Goal: Task Accomplishment & Management: Manage account settings

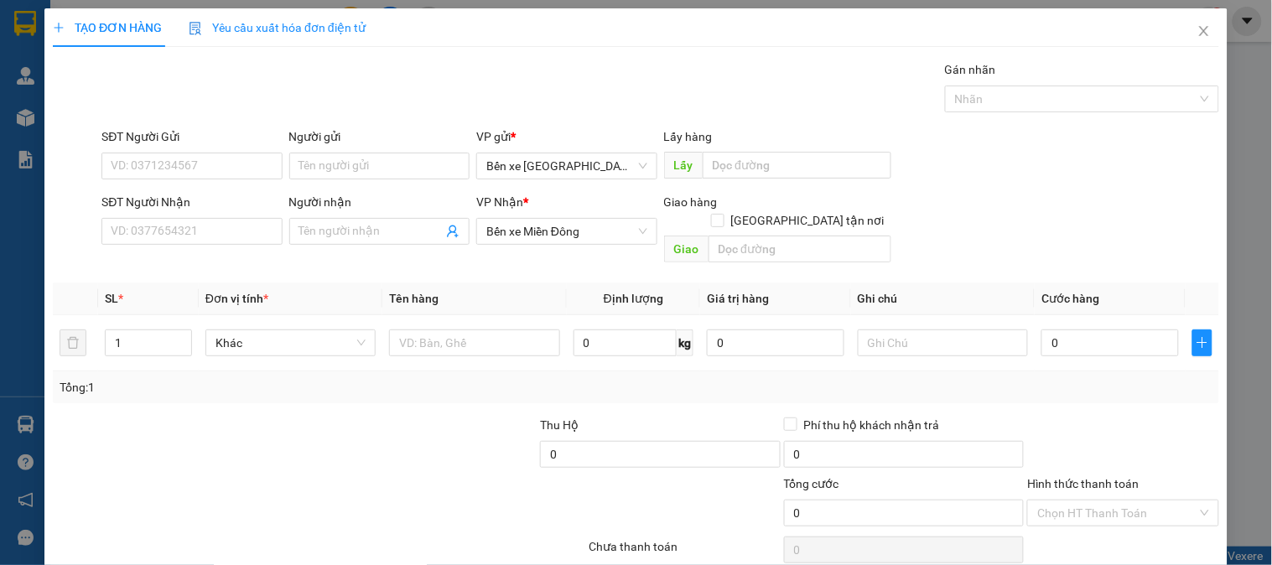
scroll to position [55, 0]
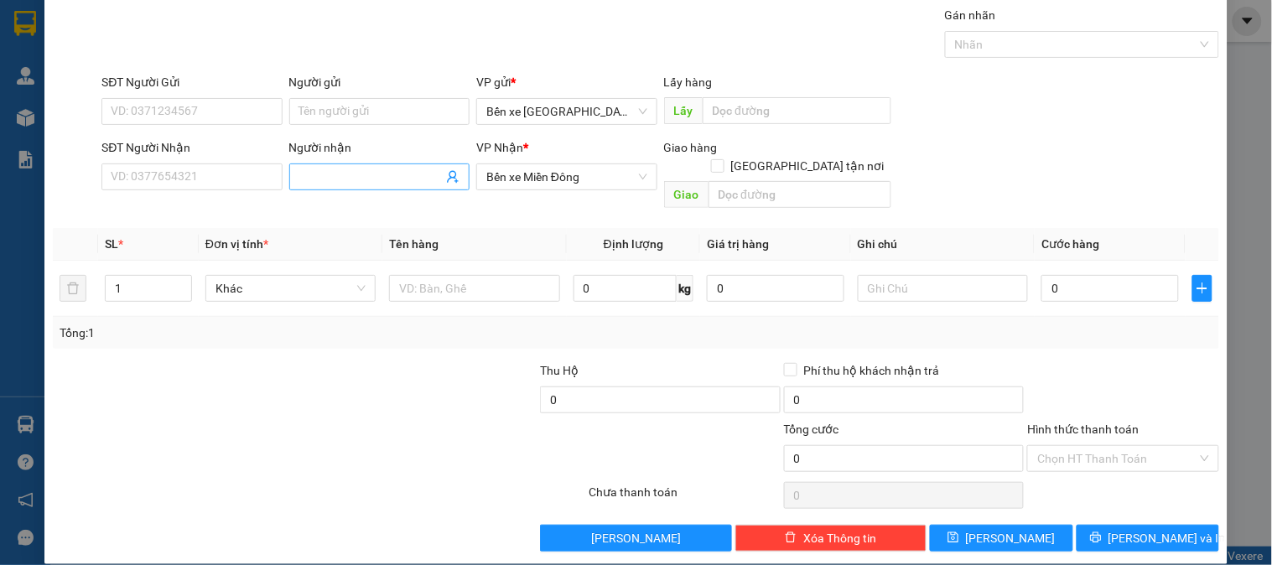
click at [418, 184] on input "Người nhận" at bounding box center [370, 177] width 143 height 18
type input "TÌNH"
drag, startPoint x: 756, startPoint y: 171, endPoint x: 773, endPoint y: 158, distance: 21.5
click at [757, 181] on input "text" at bounding box center [800, 194] width 183 height 27
click at [723, 159] on input "Giao tận nơi" at bounding box center [717, 165] width 12 height 12
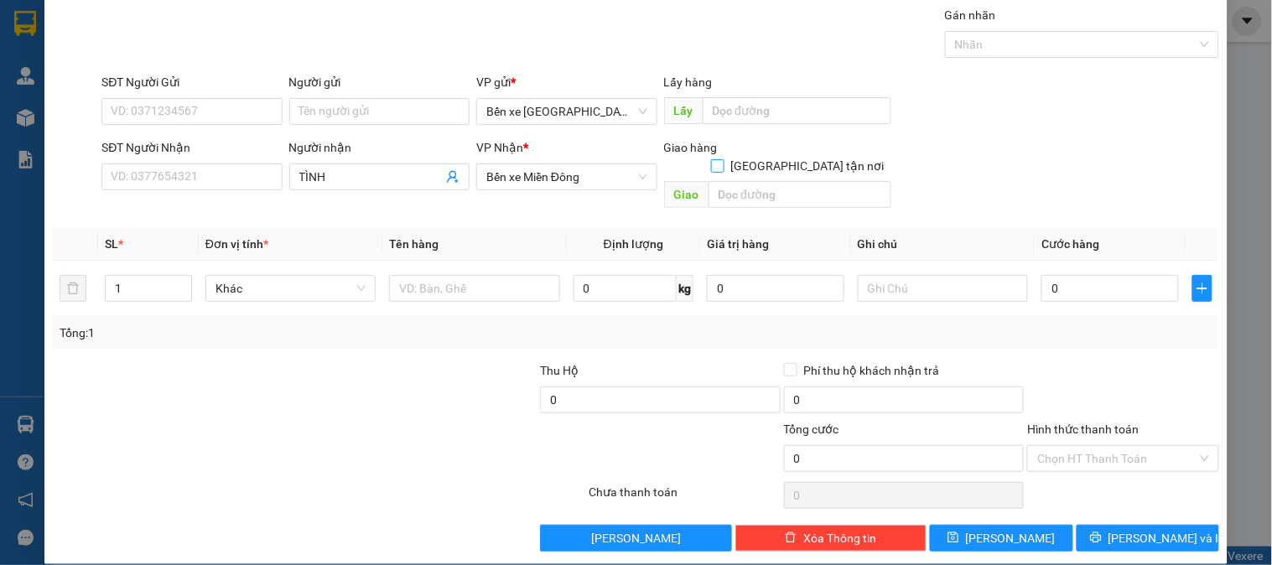
checkbox input "true"
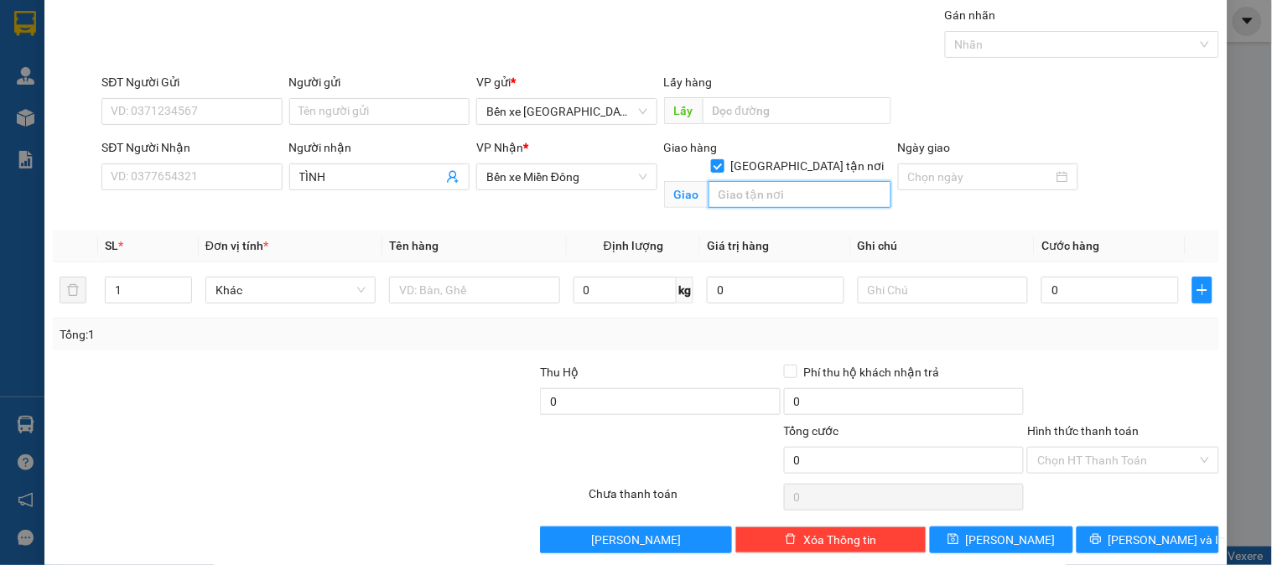
click at [780, 181] on input "text" at bounding box center [800, 194] width 183 height 27
drag, startPoint x: 807, startPoint y: 179, endPoint x: 523, endPoint y: 181, distance: 283.4
click at [527, 188] on div "SĐT Người Nhận VD: 0377654321 Người nhận TÌNH VP Nhận * Bến xe Miền Đông Giao h…" at bounding box center [660, 177] width 1124 height 79
type input "THÀNH CÔNG"
drag, startPoint x: 127, startPoint y: 296, endPoint x: 70, endPoint y: 306, distance: 58.7
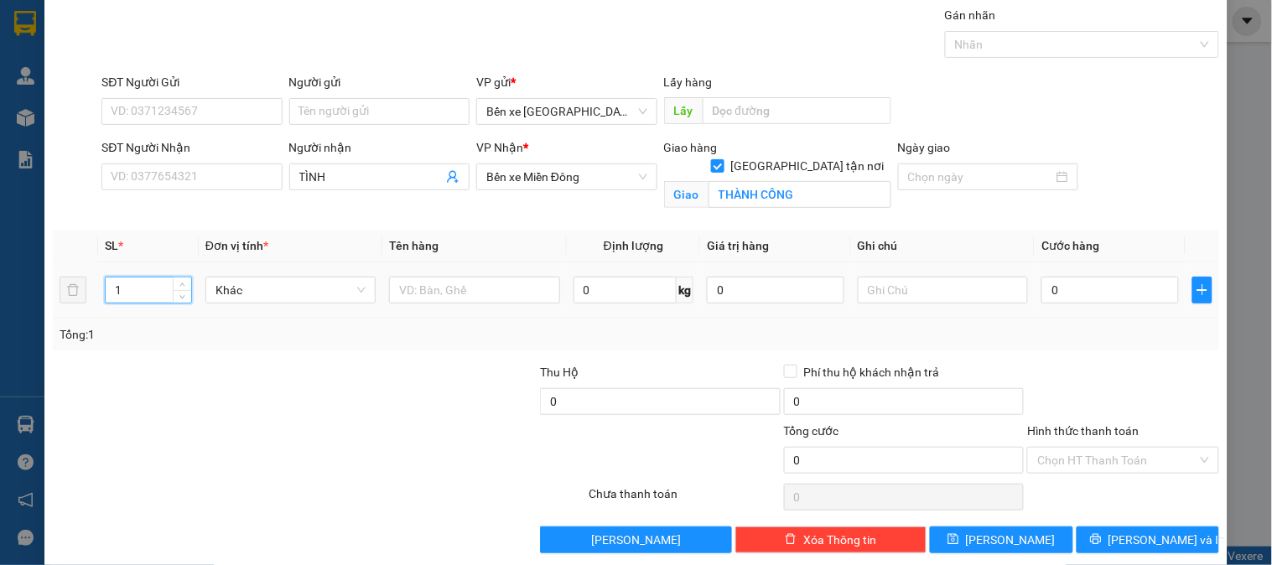
click at [70, 306] on tr "1 Khác 0 kg 0 0" at bounding box center [636, 290] width 1166 height 56
type input "3"
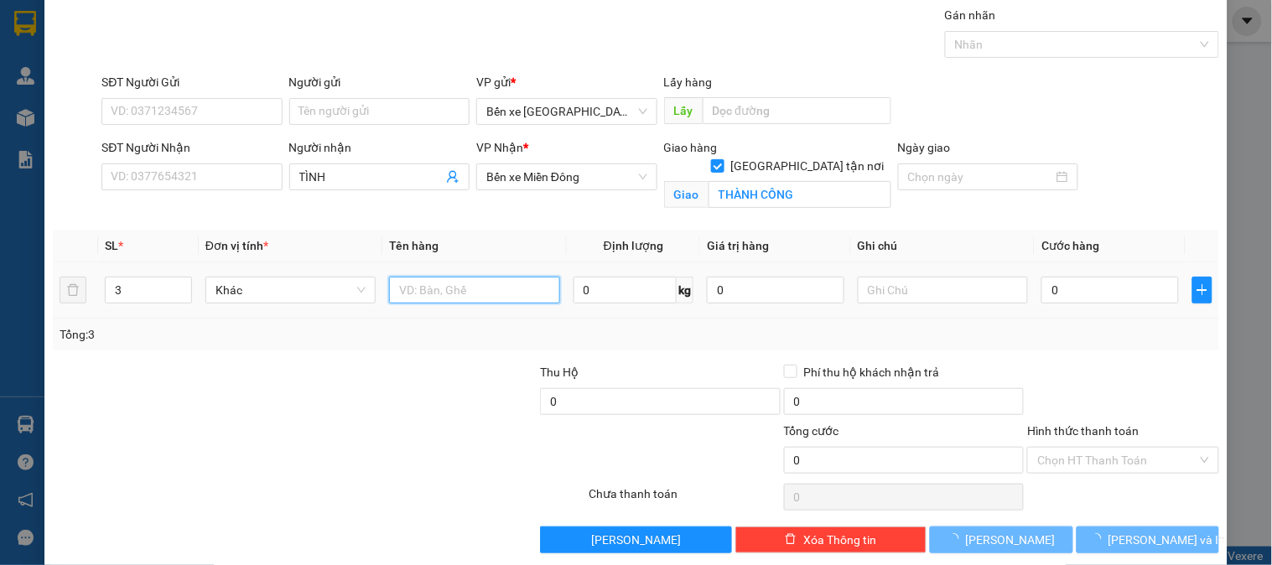
click at [453, 298] on input "text" at bounding box center [474, 290] width 170 height 27
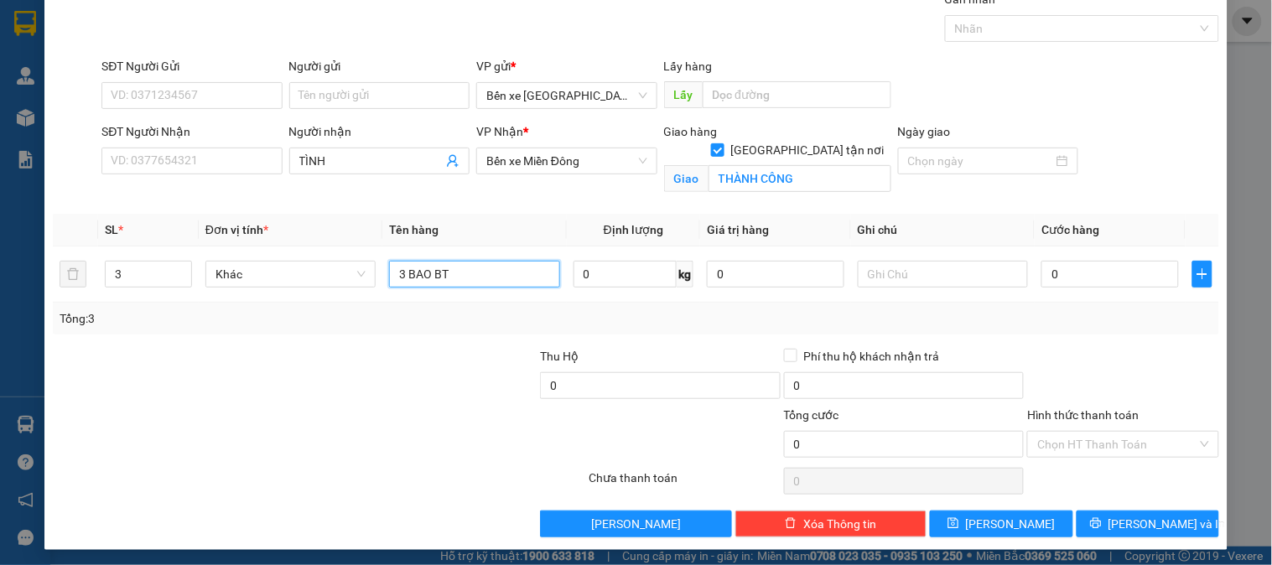
scroll to position [75, 0]
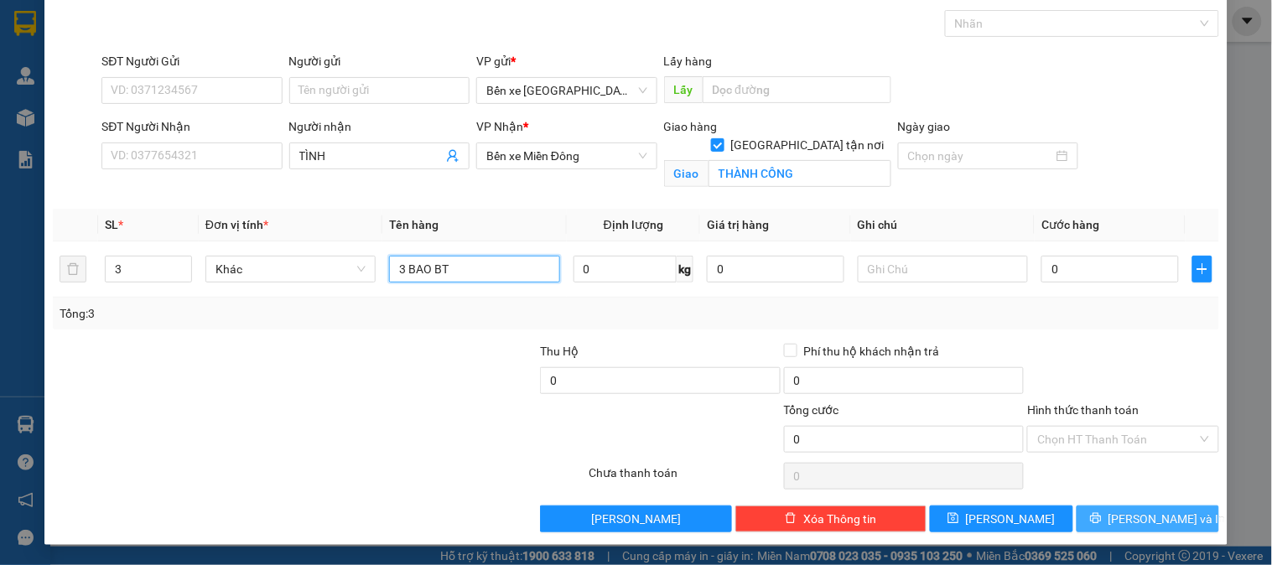
type input "3 BAO BT"
click at [1136, 527] on span "Lưu và In" at bounding box center [1166, 519] width 117 height 18
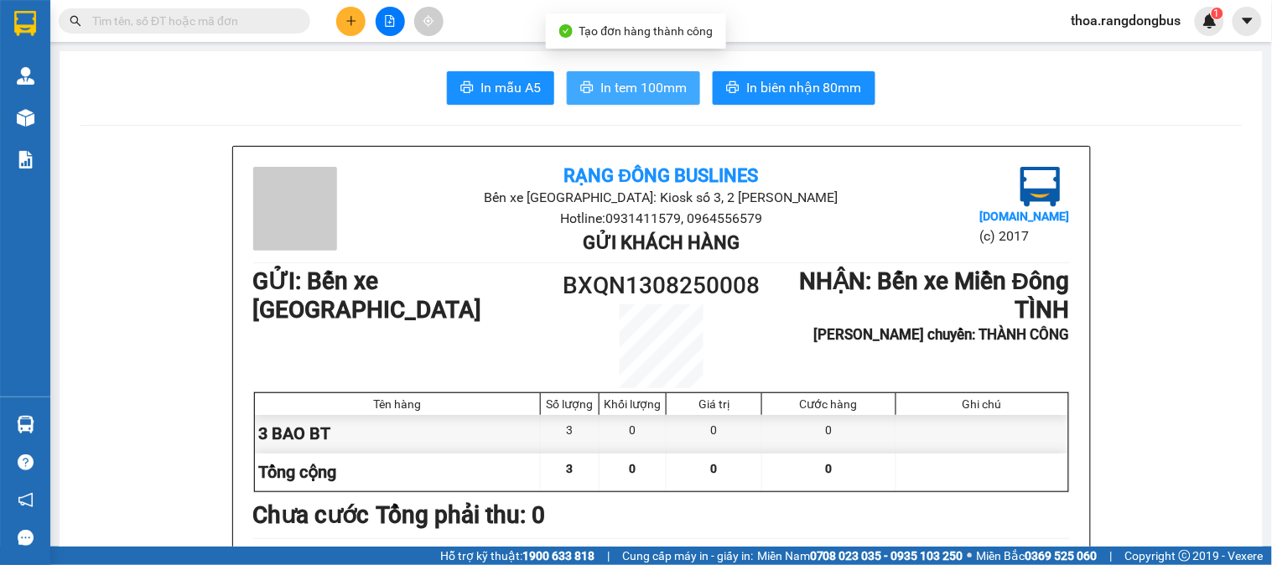
click at [646, 74] on button "In tem 100mm" at bounding box center [633, 88] width 133 height 34
click at [345, 10] on button at bounding box center [350, 21] width 29 height 29
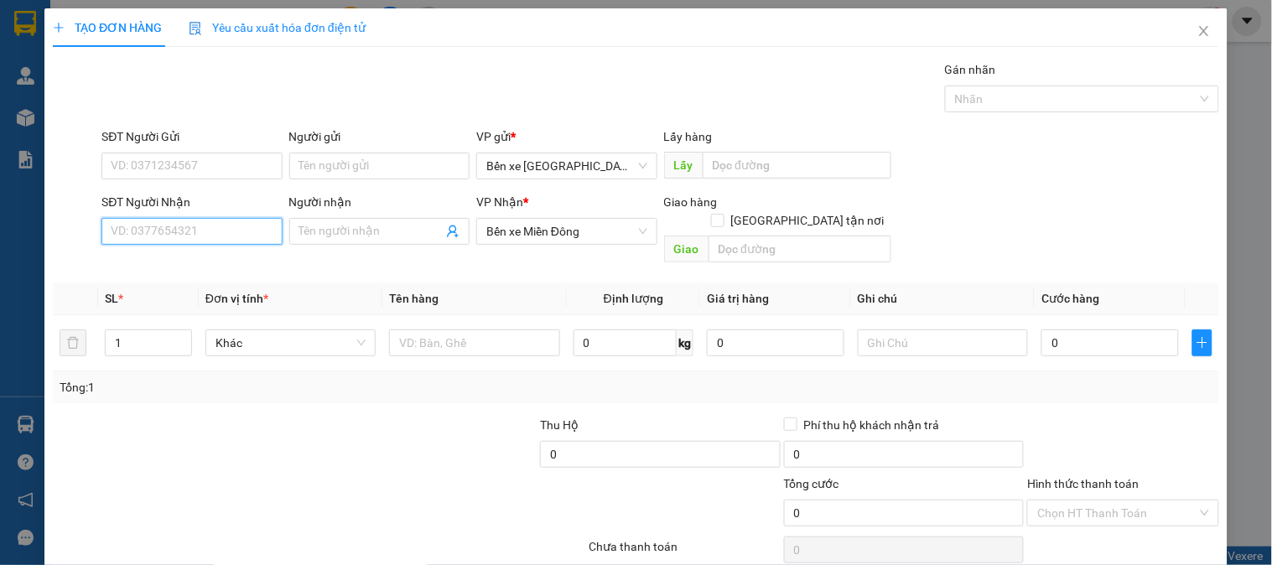
click at [189, 231] on input "SĐT Người Nhận" at bounding box center [191, 231] width 180 height 27
type input "0935091189"
click at [194, 268] on div "0935091189 - KHÔI" at bounding box center [190, 265] width 158 height 18
type input "KHÔI"
checkbox input "true"
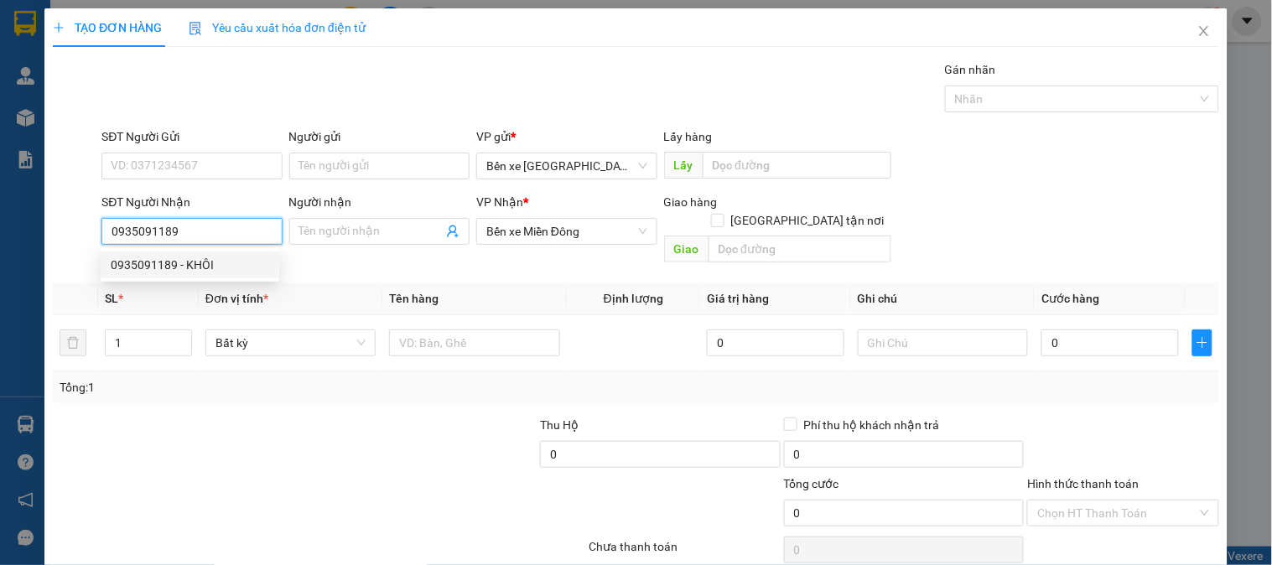
type input "THÀNH CÔNG"
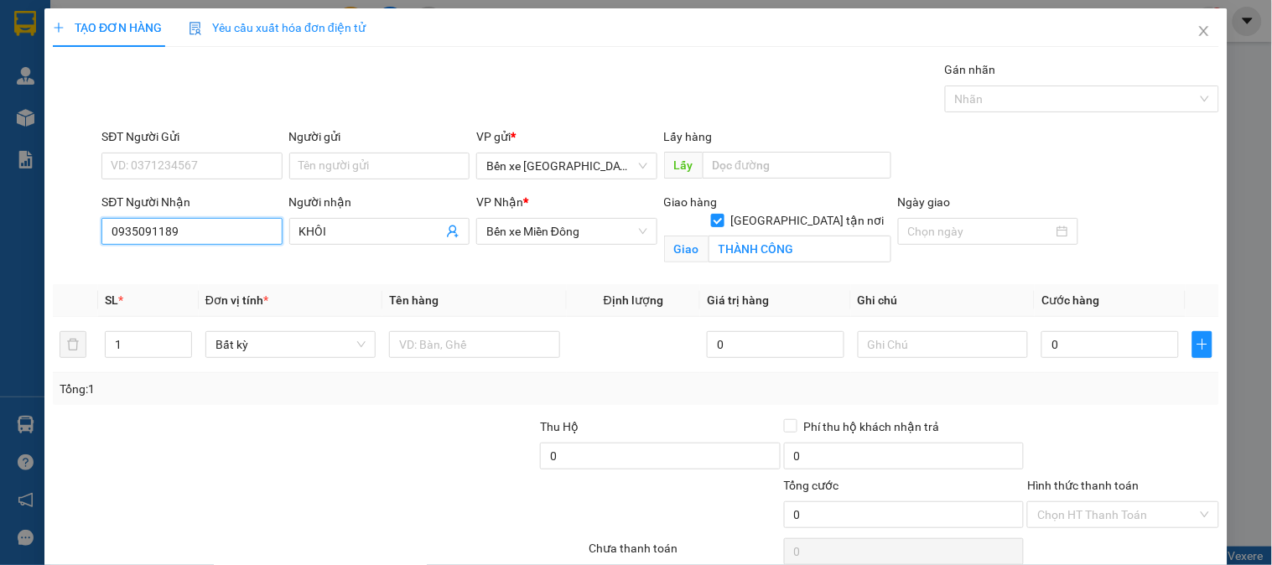
type input "50.000"
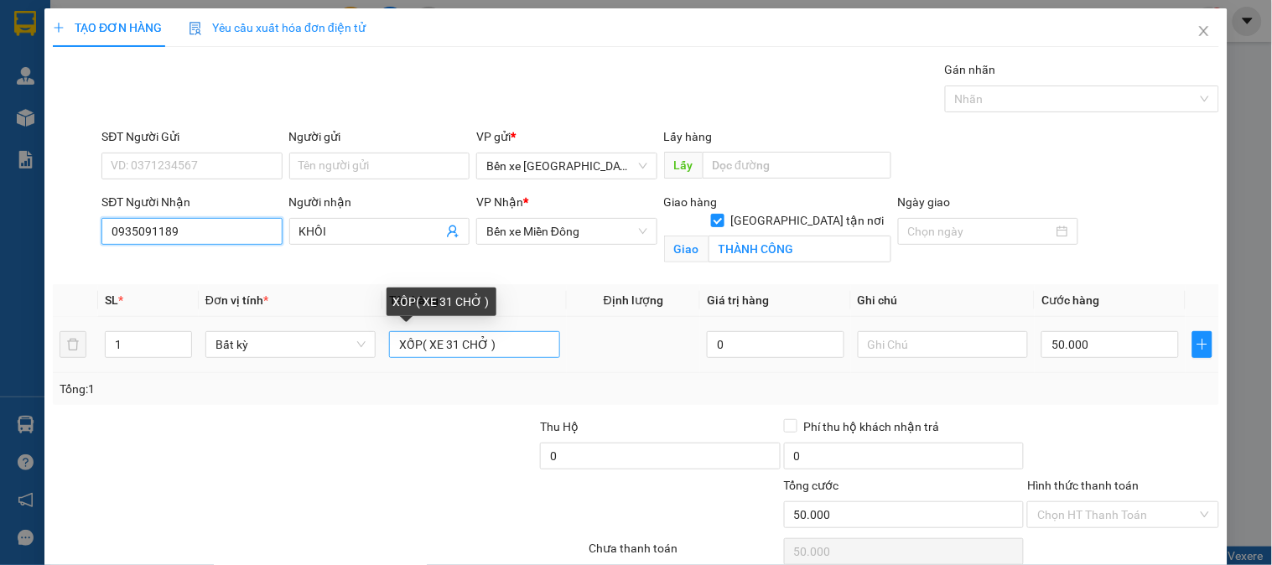
type input "0935091189"
drag, startPoint x: 503, startPoint y: 346, endPoint x: 246, endPoint y: 372, distance: 258.7
click at [247, 372] on tr "1 Bất kỳ XỐP( XE 31 CHỞ ) 0 50.000" at bounding box center [636, 345] width 1166 height 56
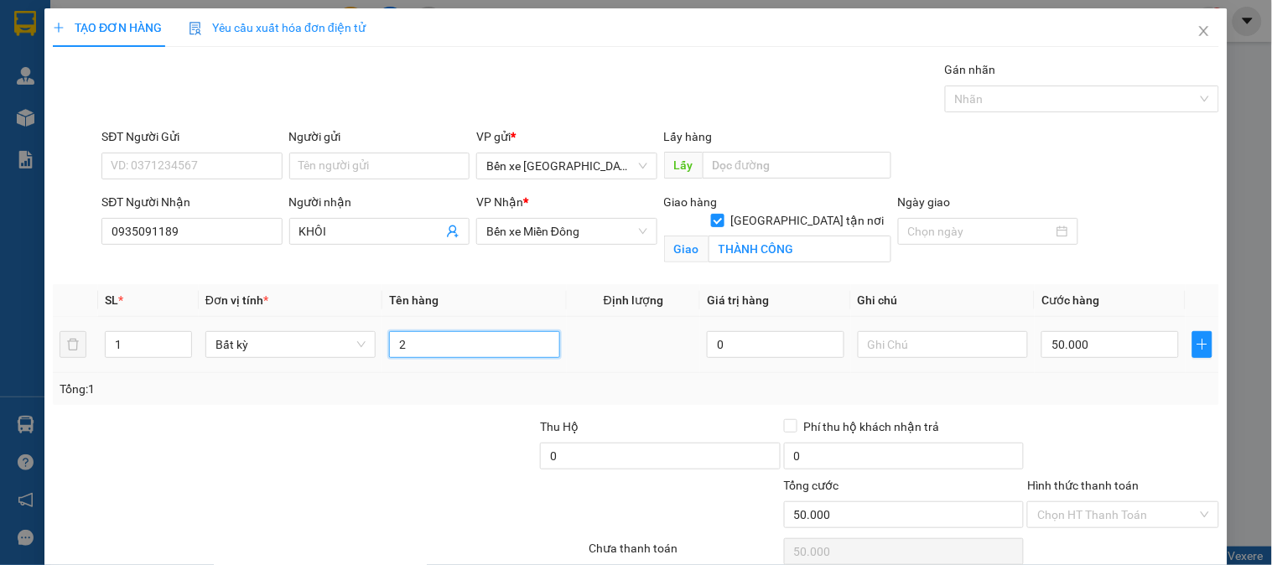
type input "2"
drag, startPoint x: 92, startPoint y: 347, endPoint x: 43, endPoint y: 359, distance: 50.8
click at [43, 359] on div "TẠO ĐƠN HÀNG Yêu cầu xuất hóa đơn điện tử Transit Pickup Surcharge Ids Transit …" at bounding box center [636, 282] width 1272 height 565
type input "2"
click at [1083, 340] on input "50.000" at bounding box center [1110, 344] width 138 height 27
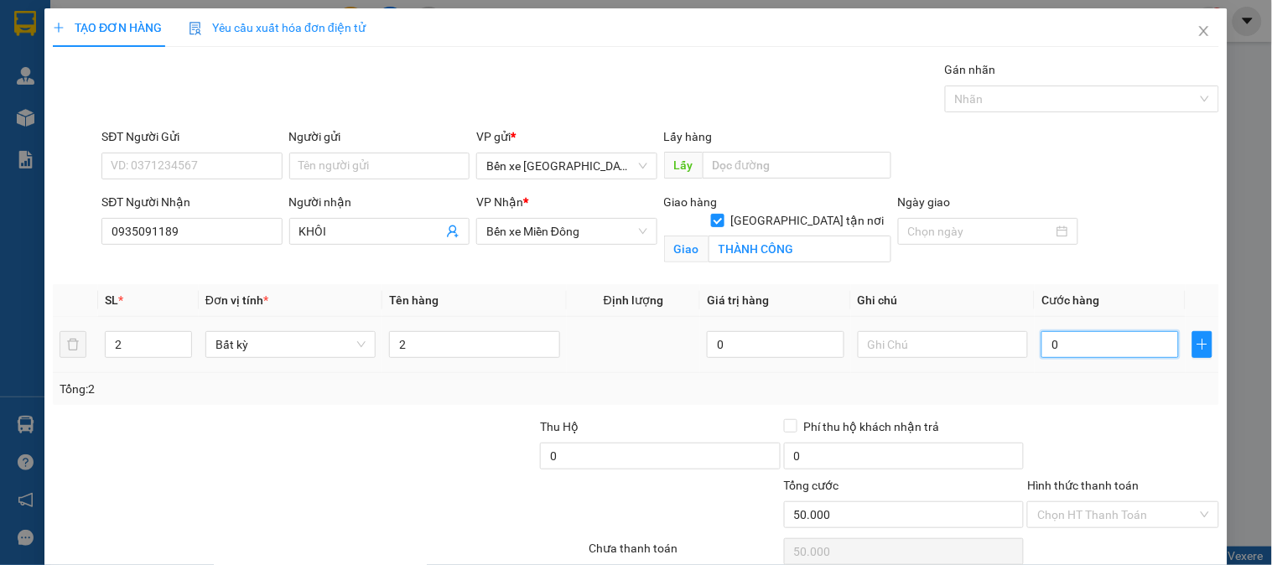
type input "01"
type input "1"
type input "10"
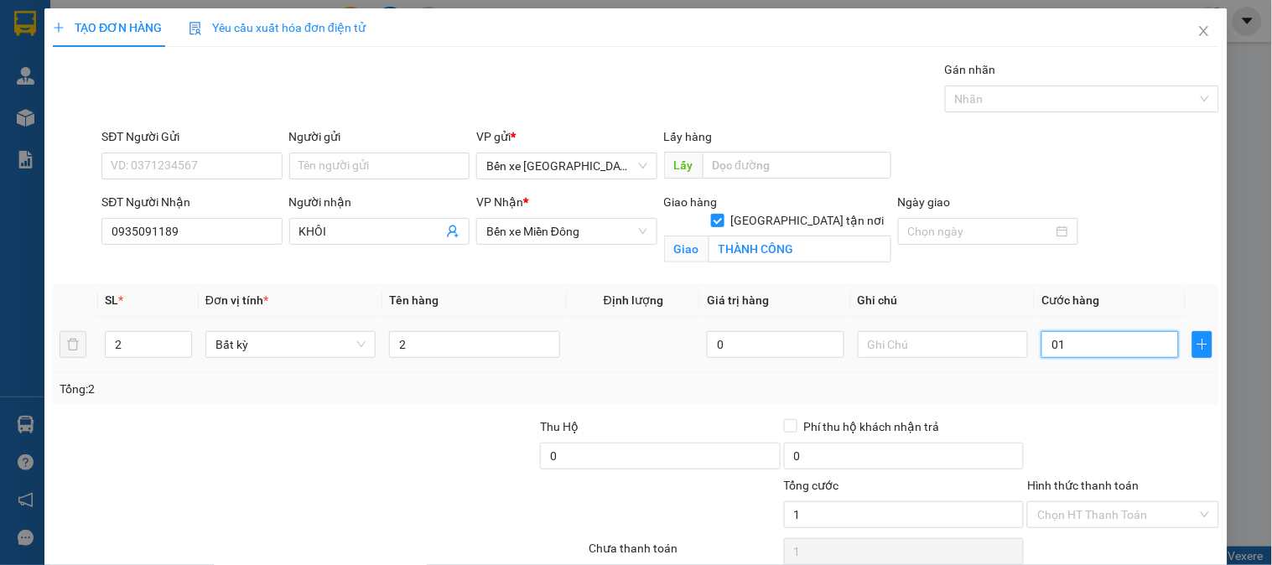
type input "010"
type input "100"
type input "0.100"
drag, startPoint x: 1082, startPoint y: 345, endPoint x: 937, endPoint y: 374, distance: 148.0
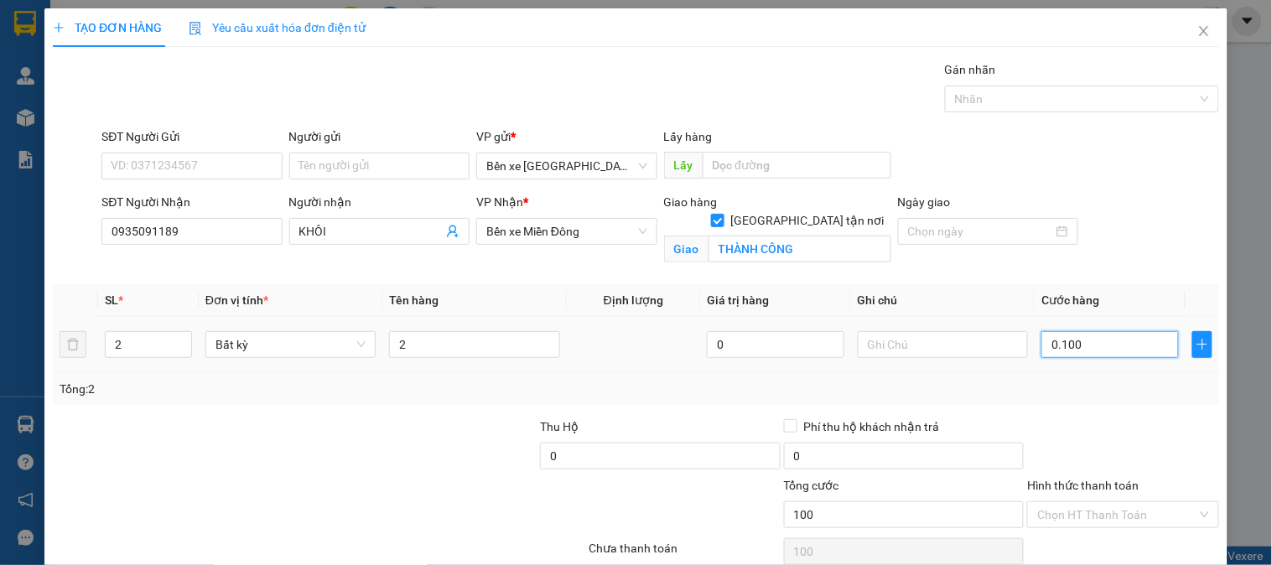
click at [942, 377] on div "SL * Đơn vị tính * Tên hàng Định lượng Giá trị hàng Ghi chú Cước hàng 2 Bất kỳ …" at bounding box center [636, 344] width 1166 height 121
type input "1"
type input "10"
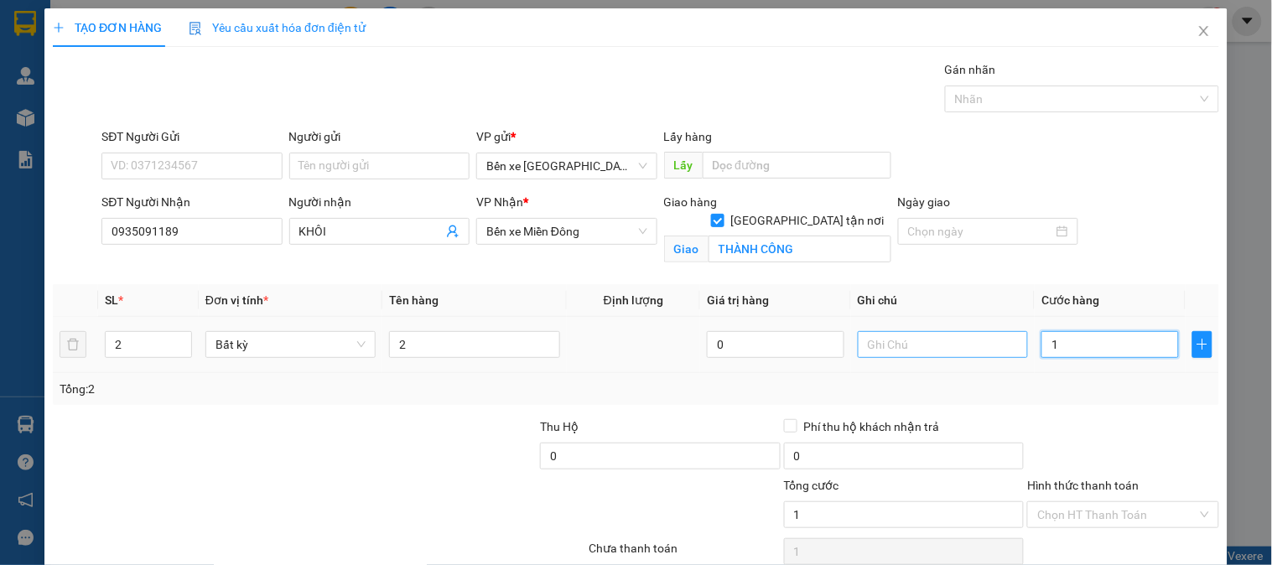
type input "10"
type input "100"
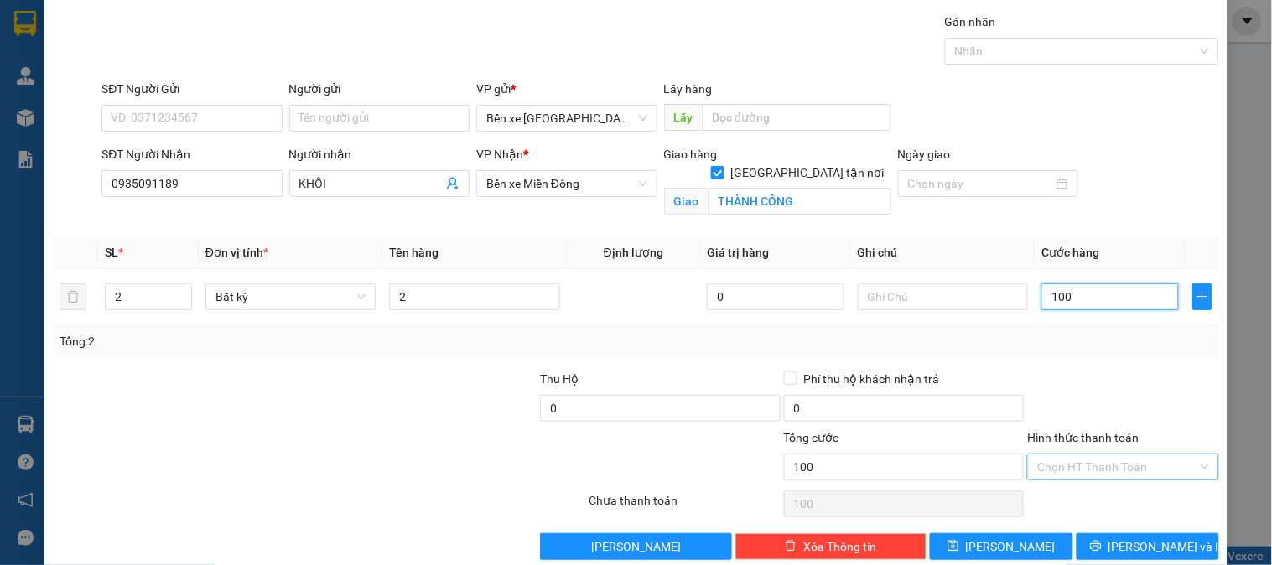
scroll to position [75, 0]
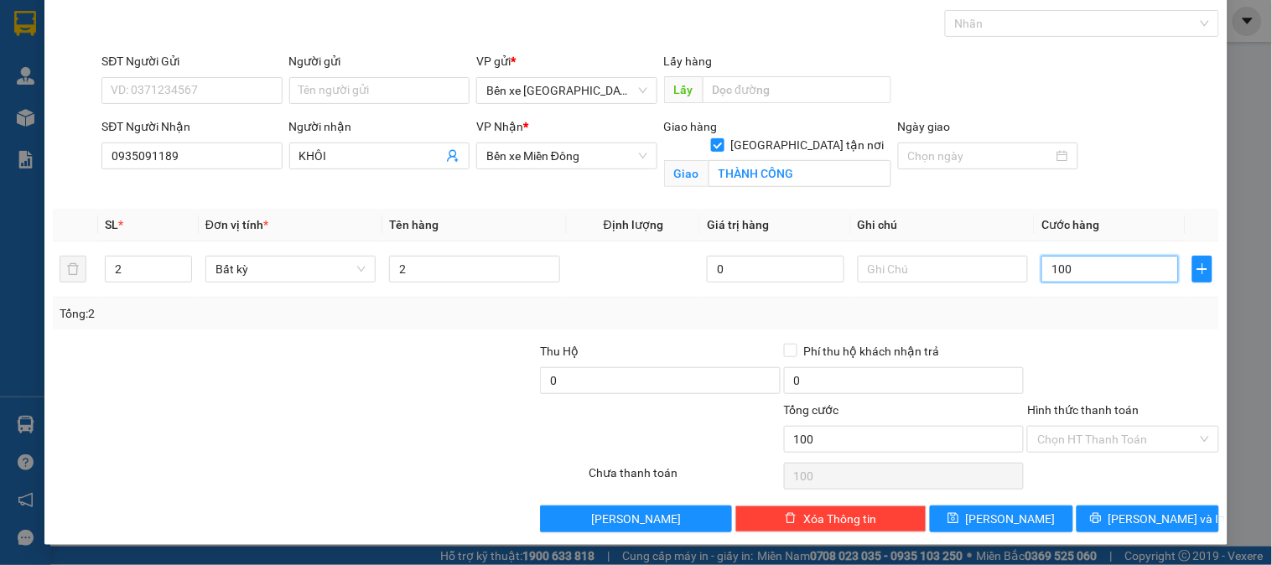
type input "100"
type input "100.000"
click at [1062, 405] on label "Hình thức thanh toán" at bounding box center [1083, 409] width 112 height 13
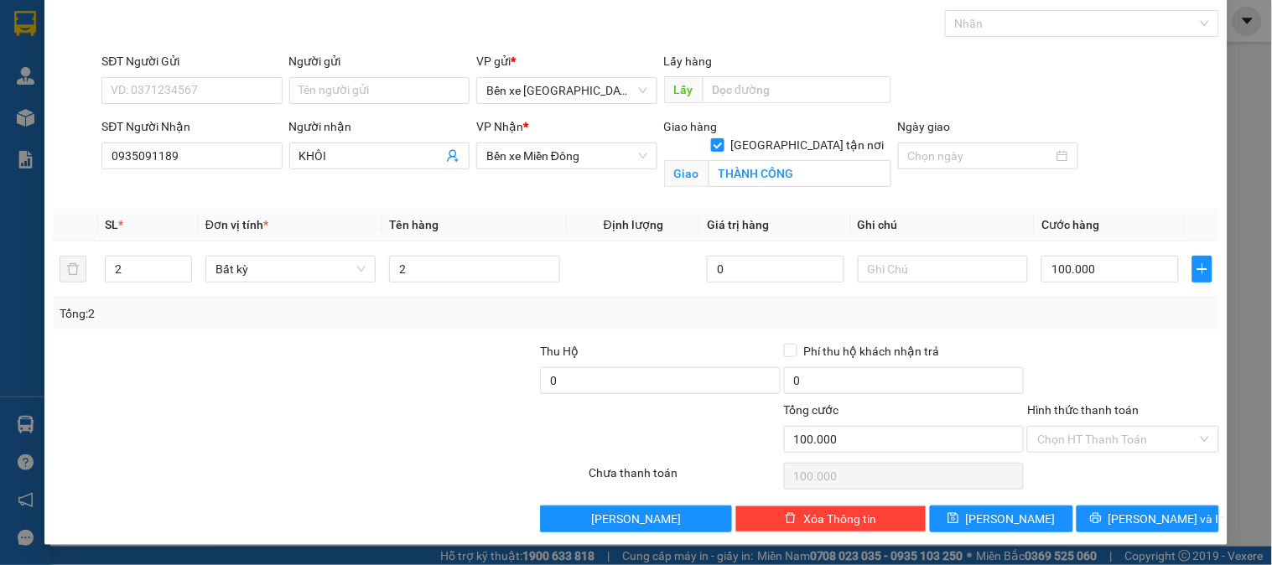
click at [1062, 427] on input "Hình thức thanh toán" at bounding box center [1116, 439] width 159 height 25
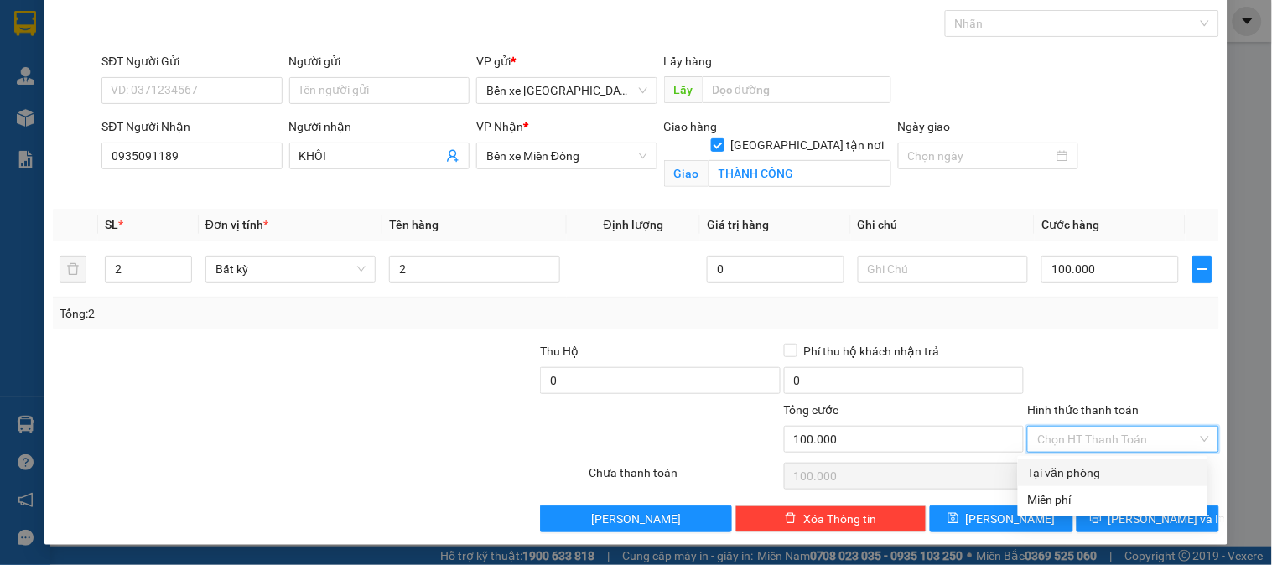
click at [1073, 470] on div "Tại văn phòng" at bounding box center [1112, 473] width 169 height 18
type input "0"
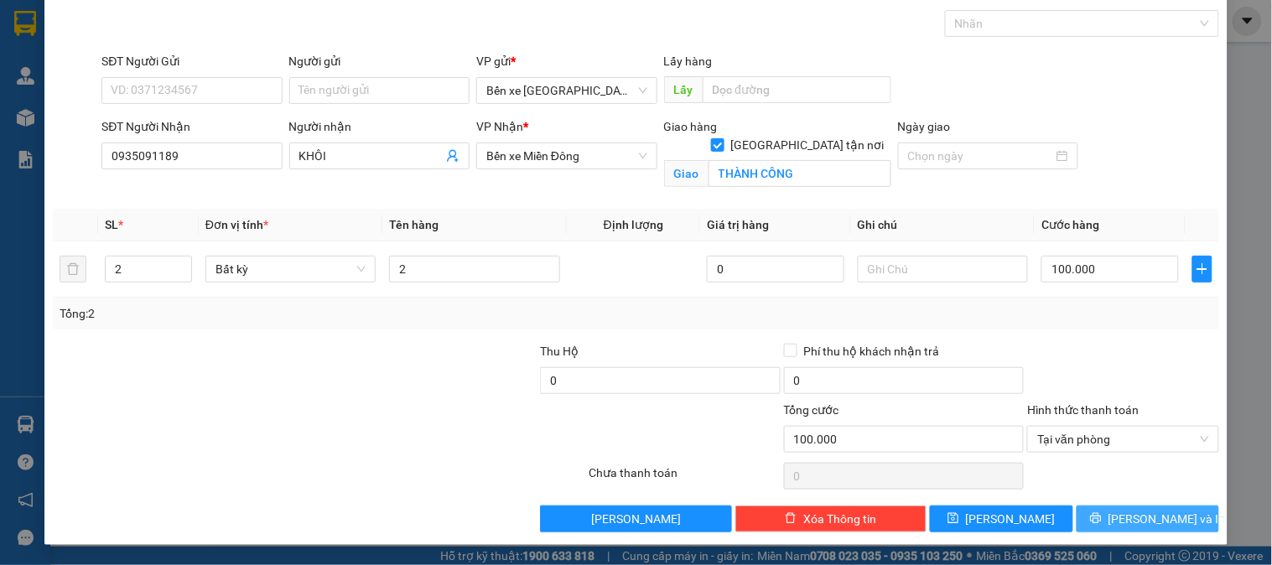
click at [1107, 512] on button "Lưu và In" at bounding box center [1148, 519] width 143 height 27
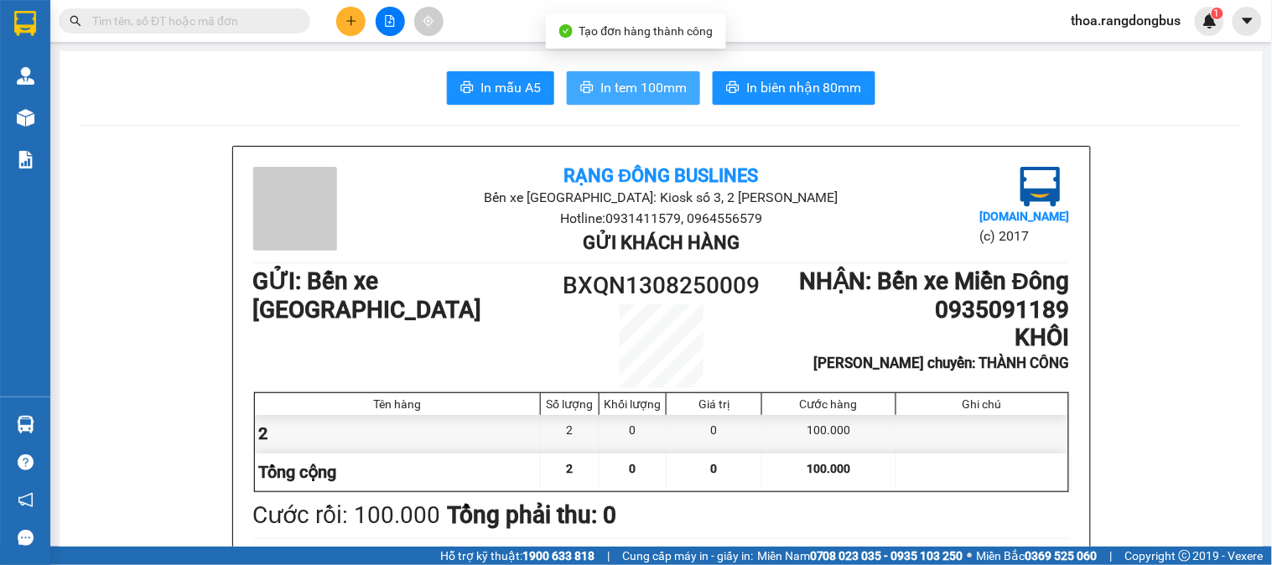
click at [667, 88] on span "In tem 100mm" at bounding box center [643, 87] width 86 height 21
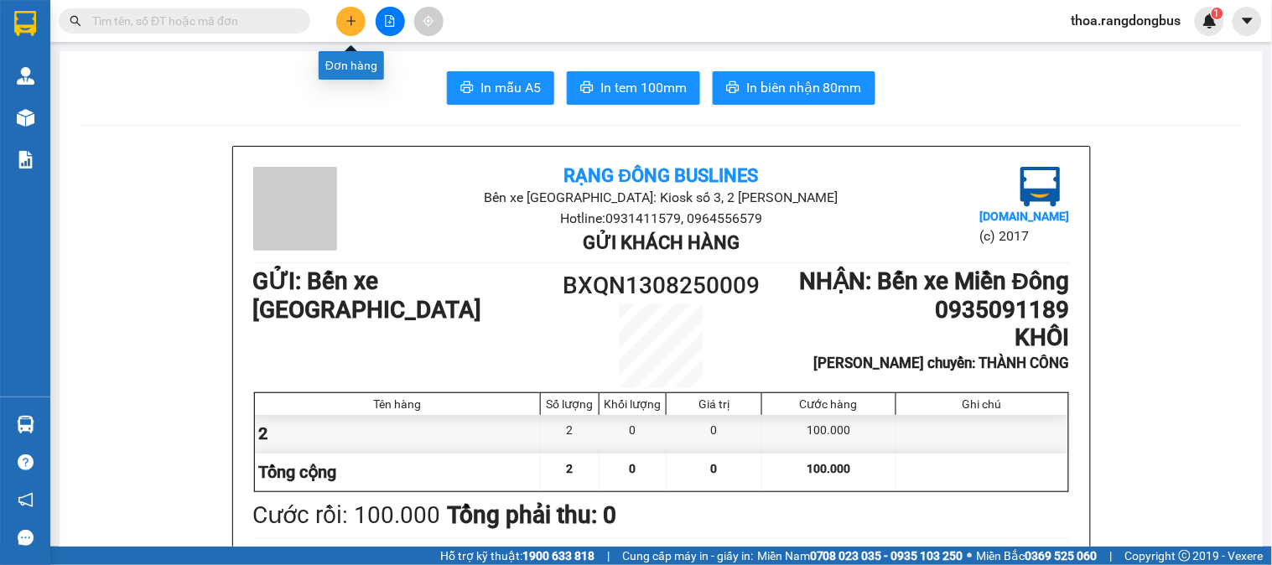
click at [345, 17] on icon "plus" at bounding box center [351, 21] width 12 height 12
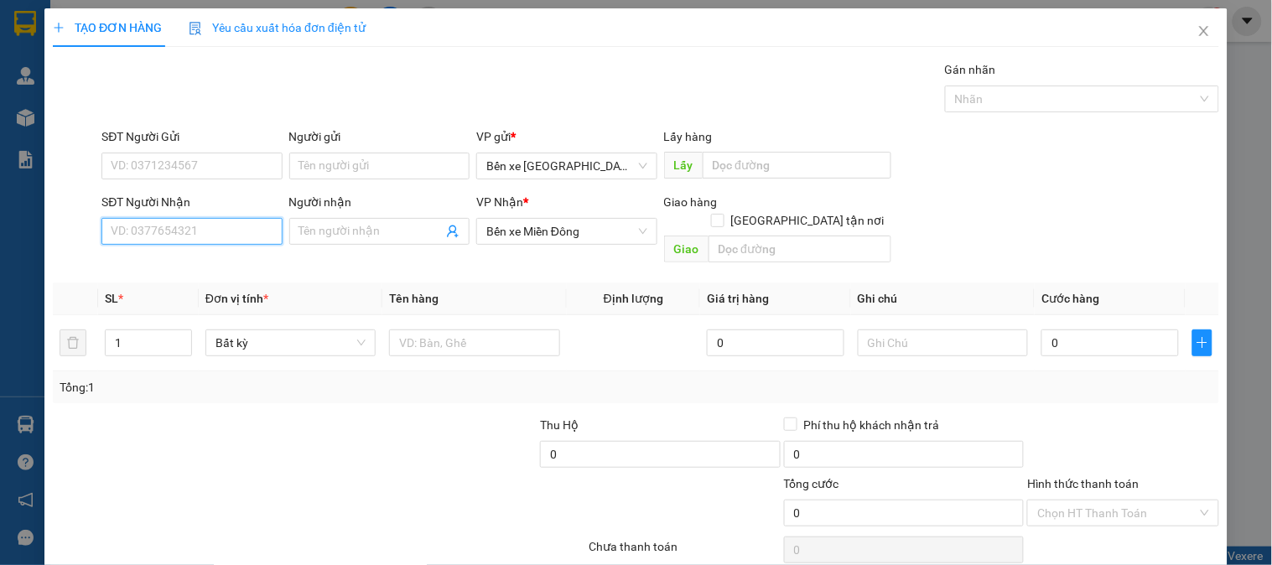
click at [250, 225] on input "SĐT Người Nhận" at bounding box center [191, 231] width 180 height 27
click at [157, 262] on div "0392191844" at bounding box center [190, 265] width 158 height 18
type input "0392191844"
checkbox input "true"
type input "AN SƯƠNG"
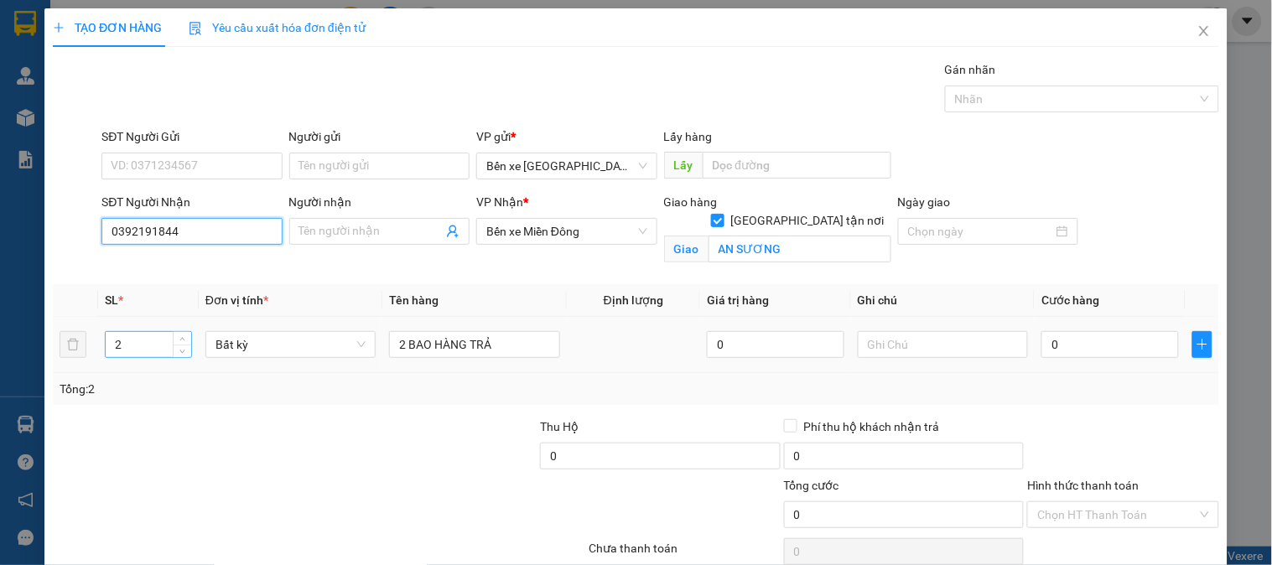
type input "0392191844"
drag, startPoint x: 151, startPoint y: 349, endPoint x: 23, endPoint y: 350, distance: 127.5
click at [23, 350] on div "TẠO ĐƠN HÀNG Yêu cầu xuất hóa đơn điện tử Transit Pickup Surcharge Ids Transit …" at bounding box center [636, 282] width 1272 height 565
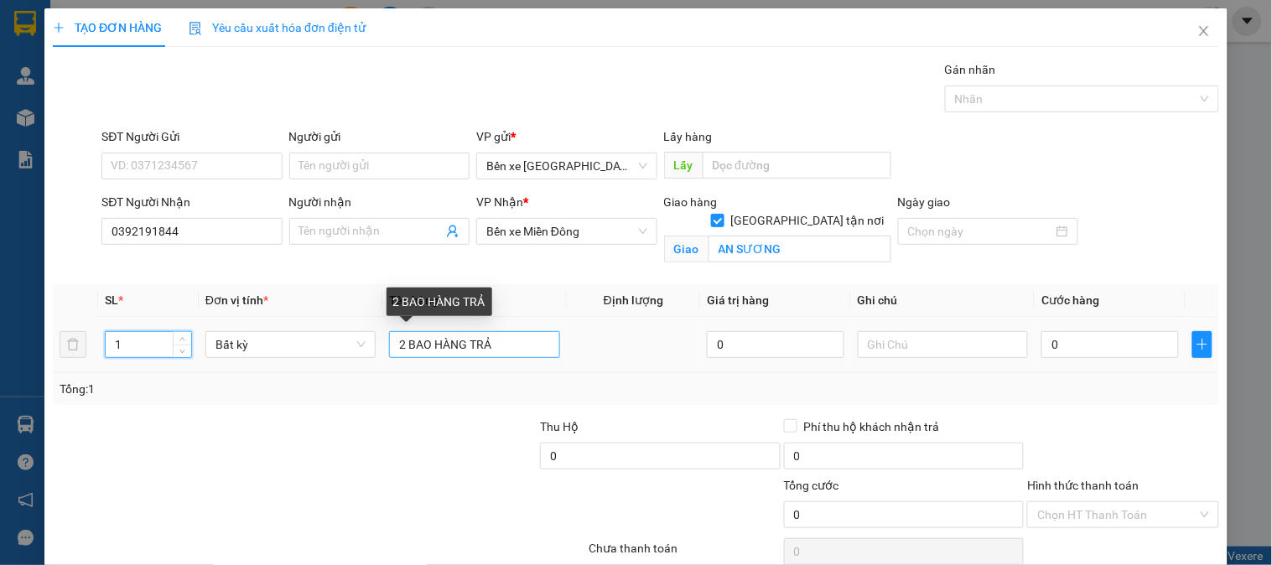
type input "1"
drag, startPoint x: 407, startPoint y: 346, endPoint x: 386, endPoint y: 350, distance: 21.2
click at [389, 350] on input "2 BAO HÀNG TRẢ" at bounding box center [474, 344] width 170 height 27
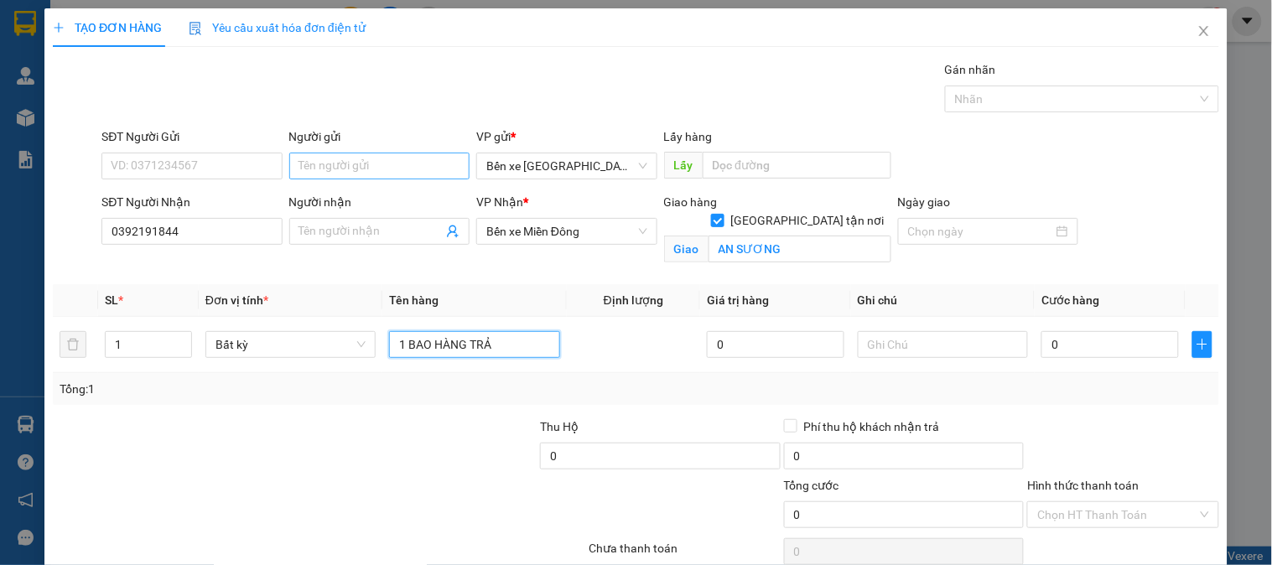
type input "1 BAO HÀNG TRẢ"
click at [354, 169] on input "Người gửi" at bounding box center [379, 166] width 180 height 27
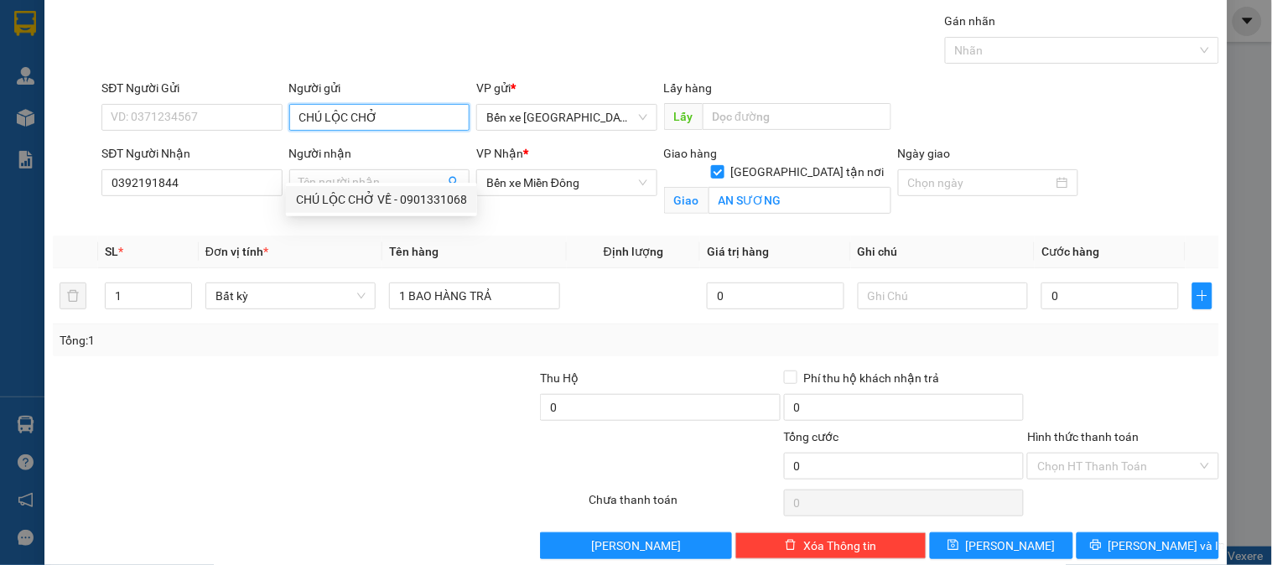
scroll to position [75, 0]
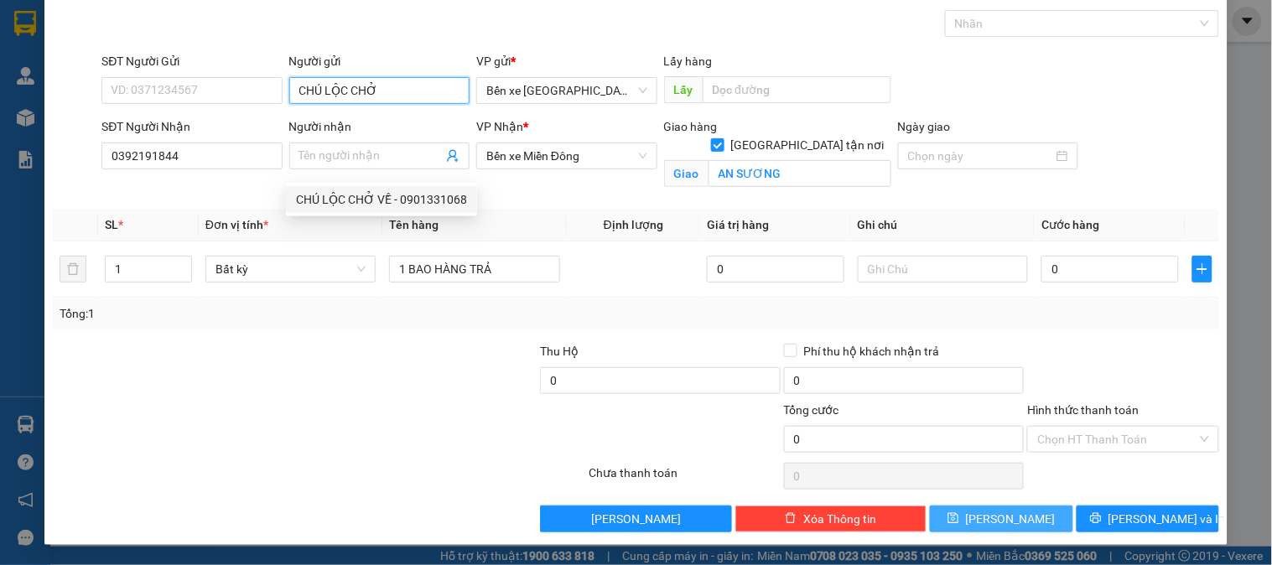
type input "CHÚ LỘC CHỞ"
click at [964, 514] on button "Lưu" at bounding box center [1001, 519] width 143 height 27
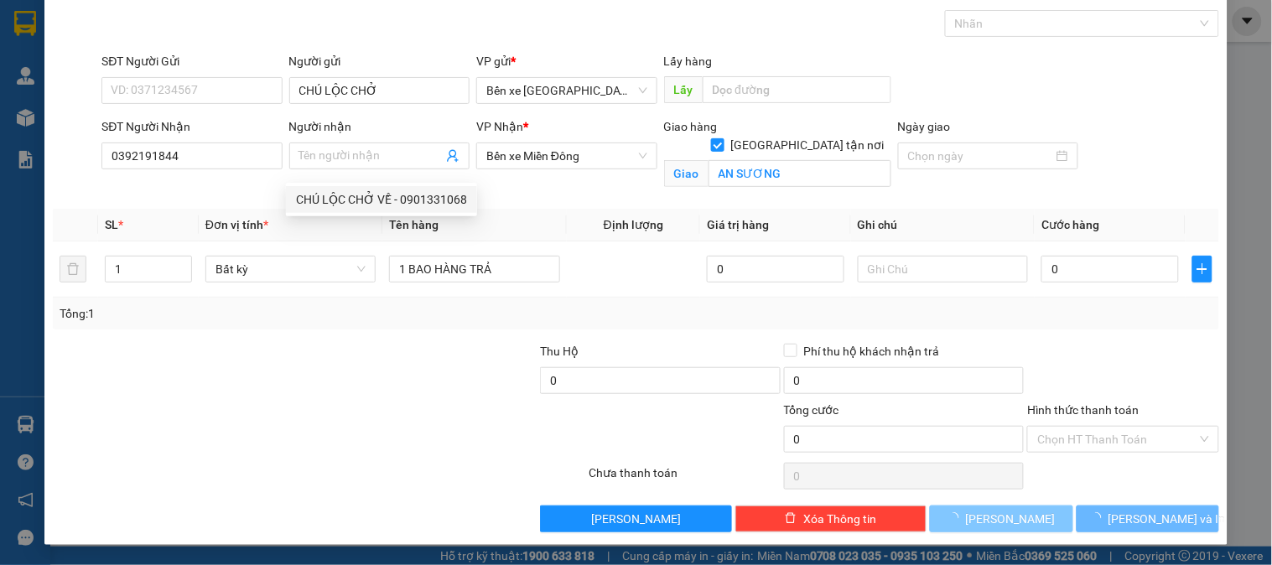
checkbox input "false"
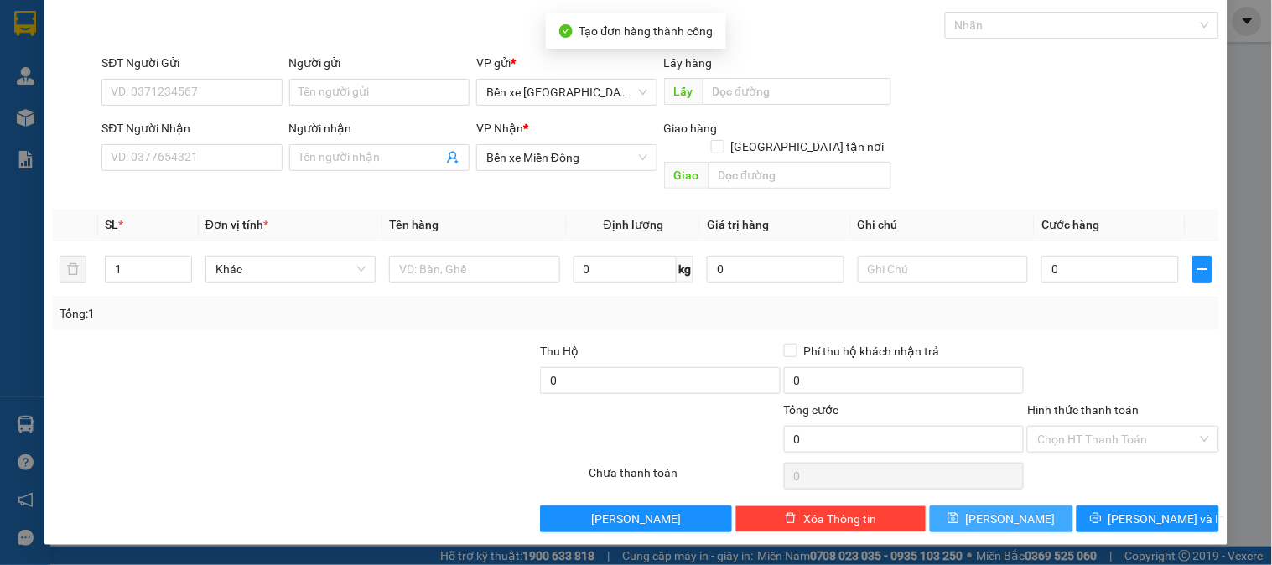
scroll to position [55, 0]
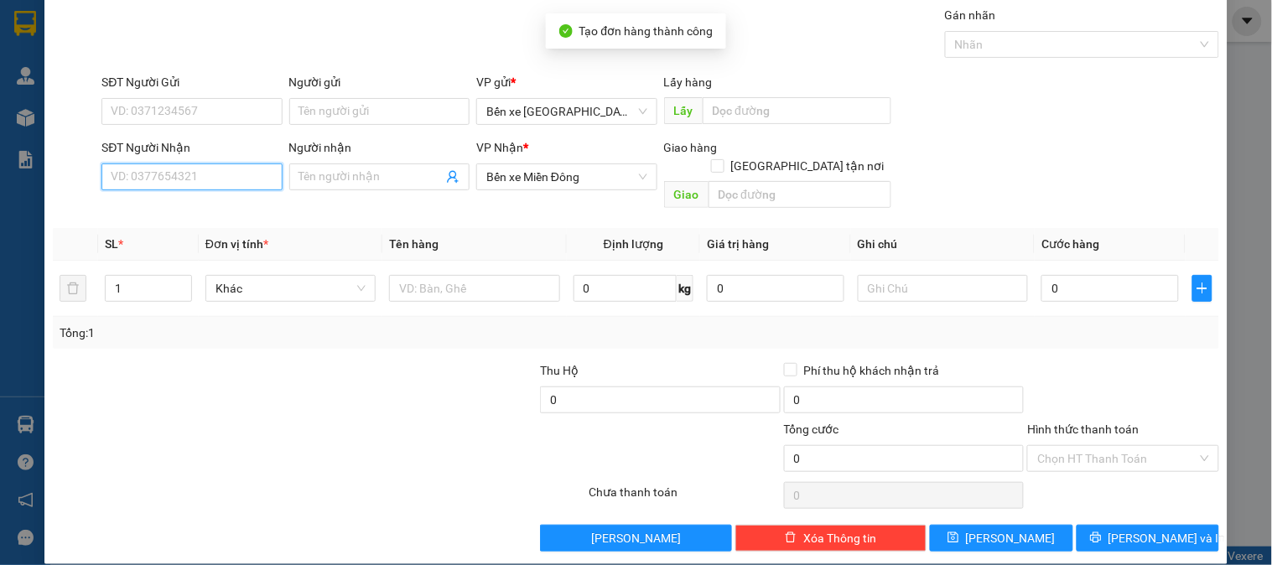
click at [189, 176] on input "SĐT Người Nhận" at bounding box center [191, 177] width 180 height 27
click at [143, 183] on input "SĐT Người Nhận" at bounding box center [191, 177] width 180 height 27
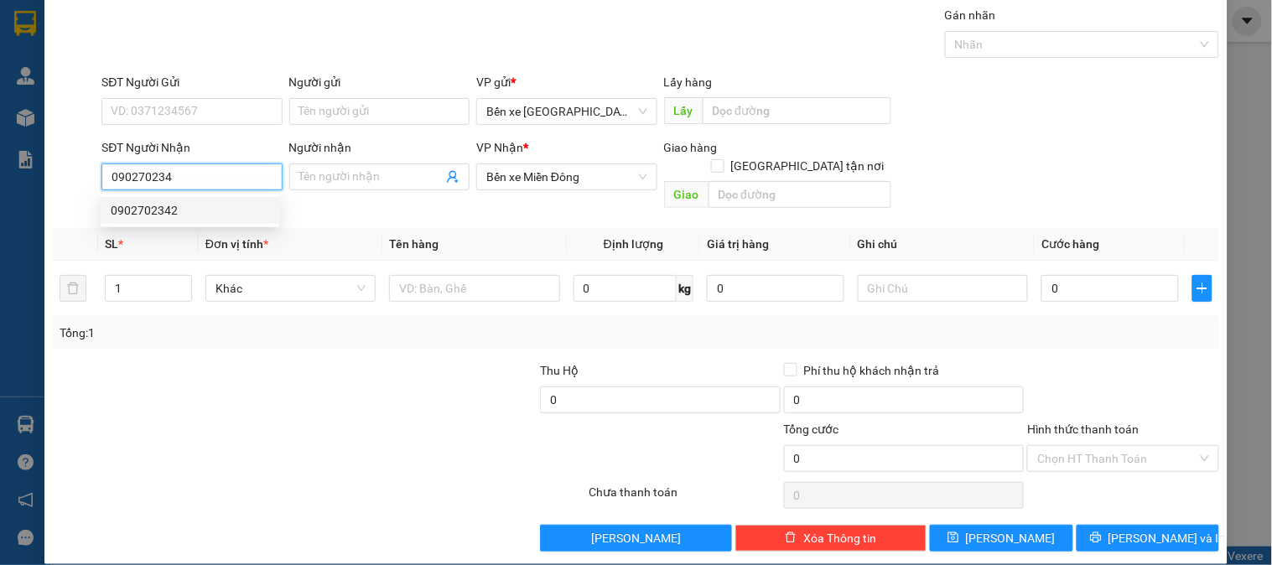
click at [174, 211] on div "0902702342" at bounding box center [190, 210] width 158 height 18
type input "0902702342"
checkbox input "true"
type input "AN SƯƠNG"
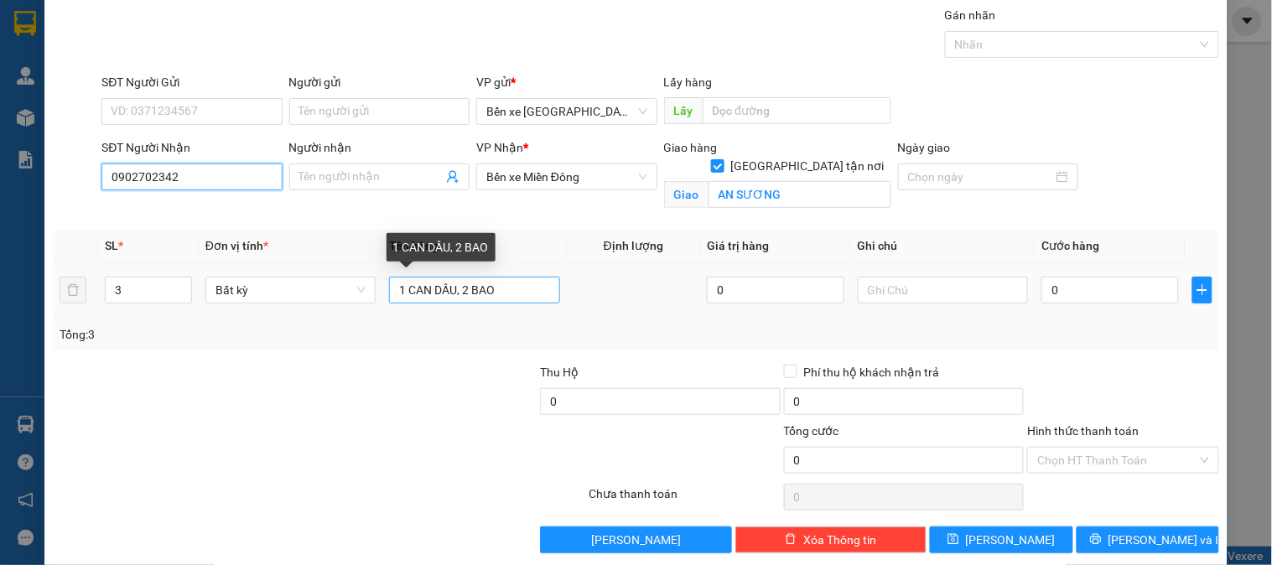
type input "0902702342"
drag, startPoint x: 475, startPoint y: 296, endPoint x: 332, endPoint y: 322, distance: 144.9
click at [335, 322] on div "SL * Đơn vị tính * Tên hàng Định lượng Giá trị hàng Ghi chú Cước hàng 3 Bất kỳ …" at bounding box center [636, 290] width 1166 height 121
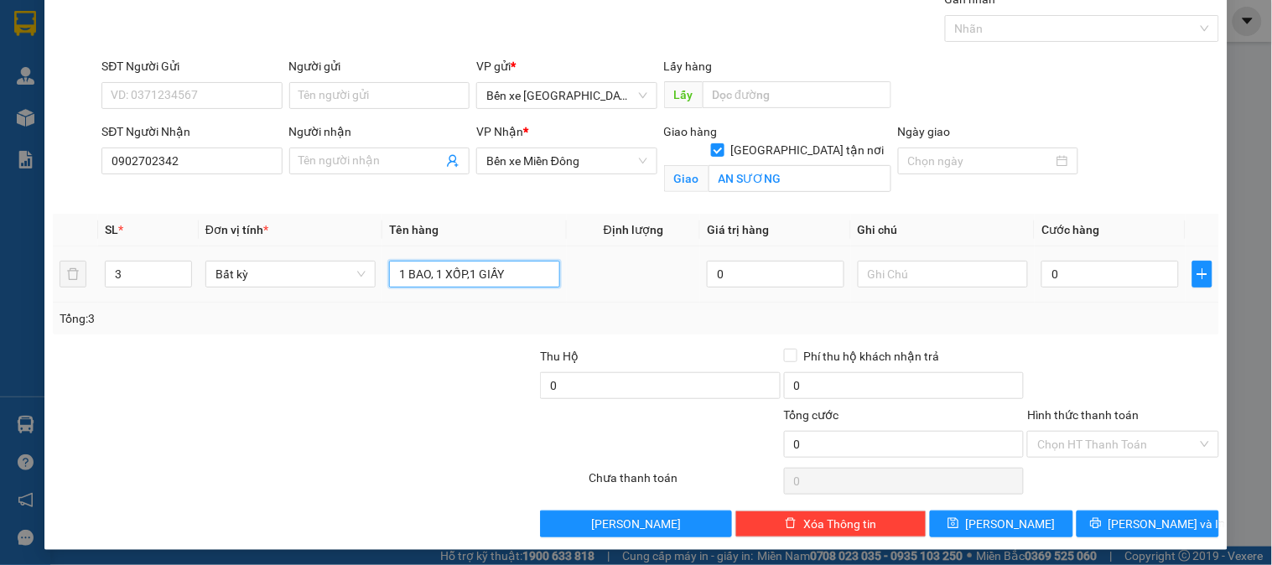
scroll to position [75, 0]
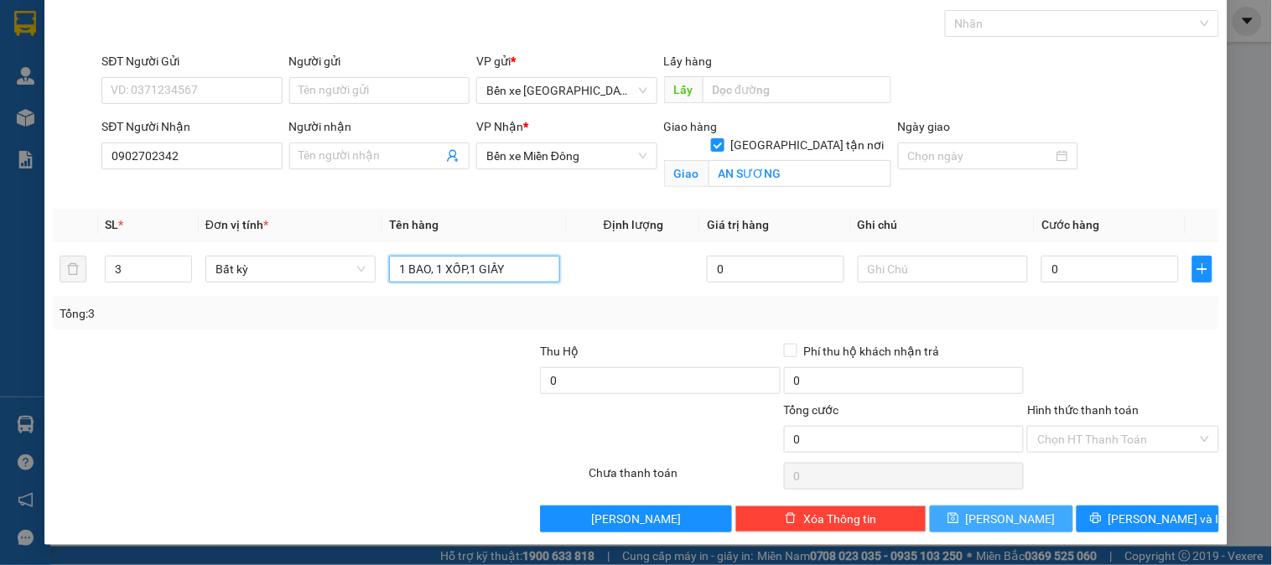
type input "1 BAO, 1 XỐP,1 GIẤY"
click at [994, 517] on span "Lưu" at bounding box center [1011, 519] width 90 height 18
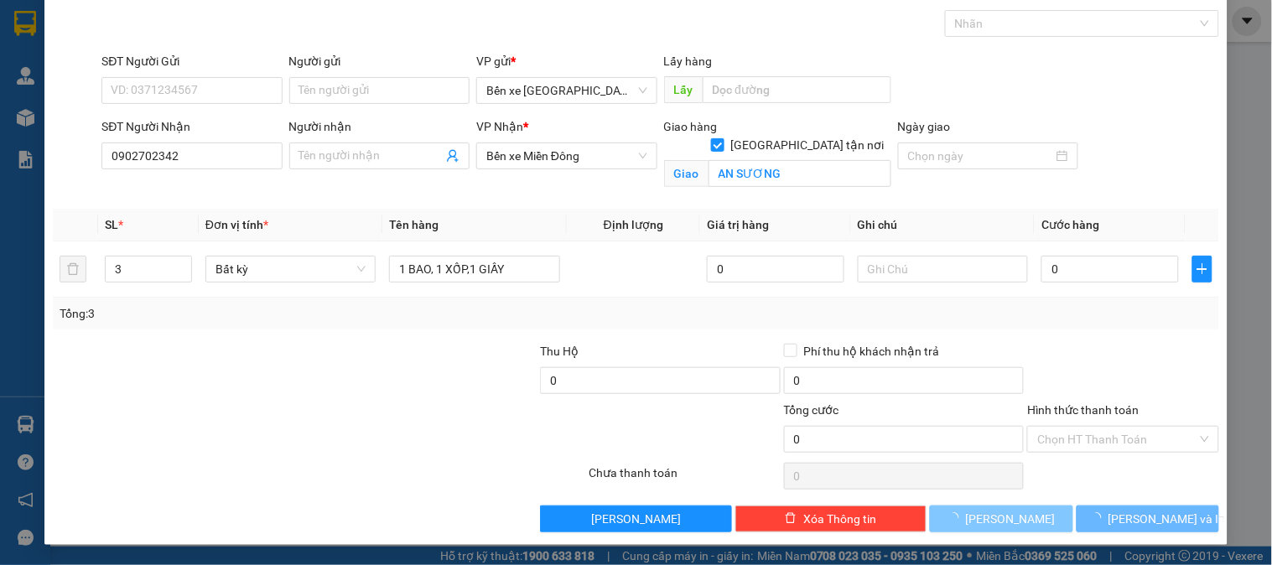
checkbox input "false"
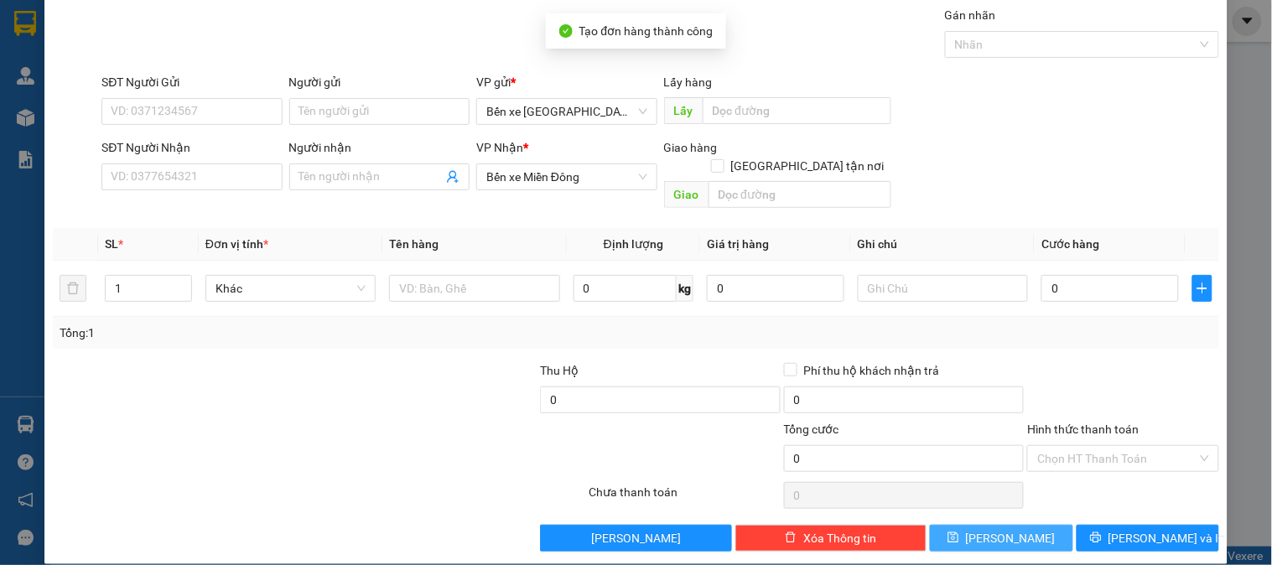
scroll to position [0, 0]
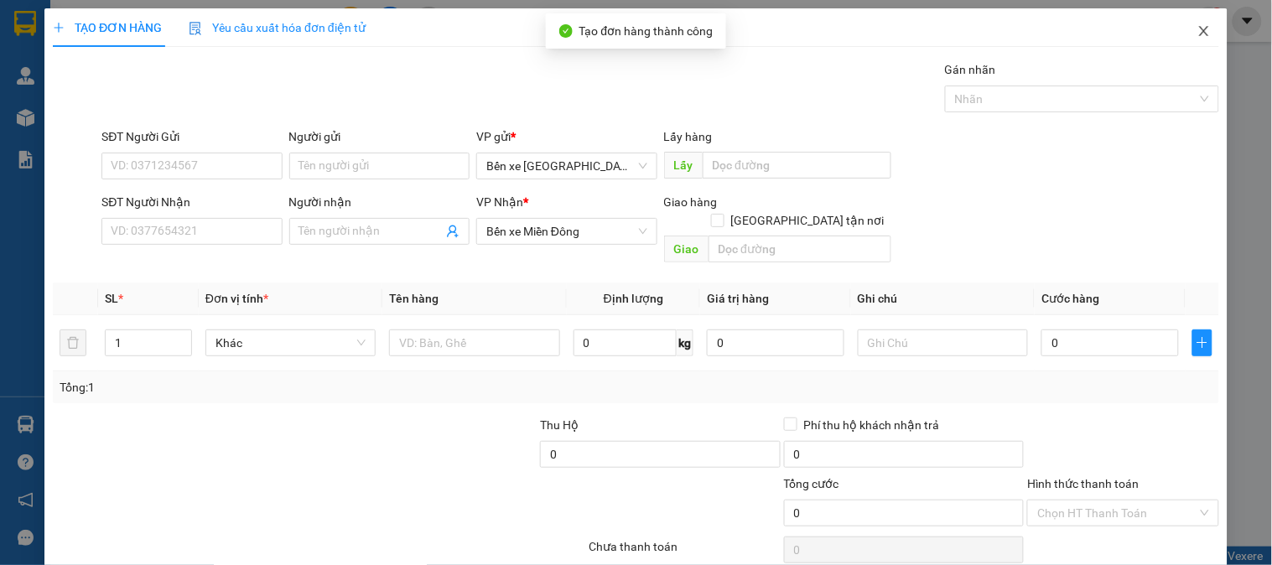
click at [1197, 31] on icon "close" at bounding box center [1203, 30] width 13 height 13
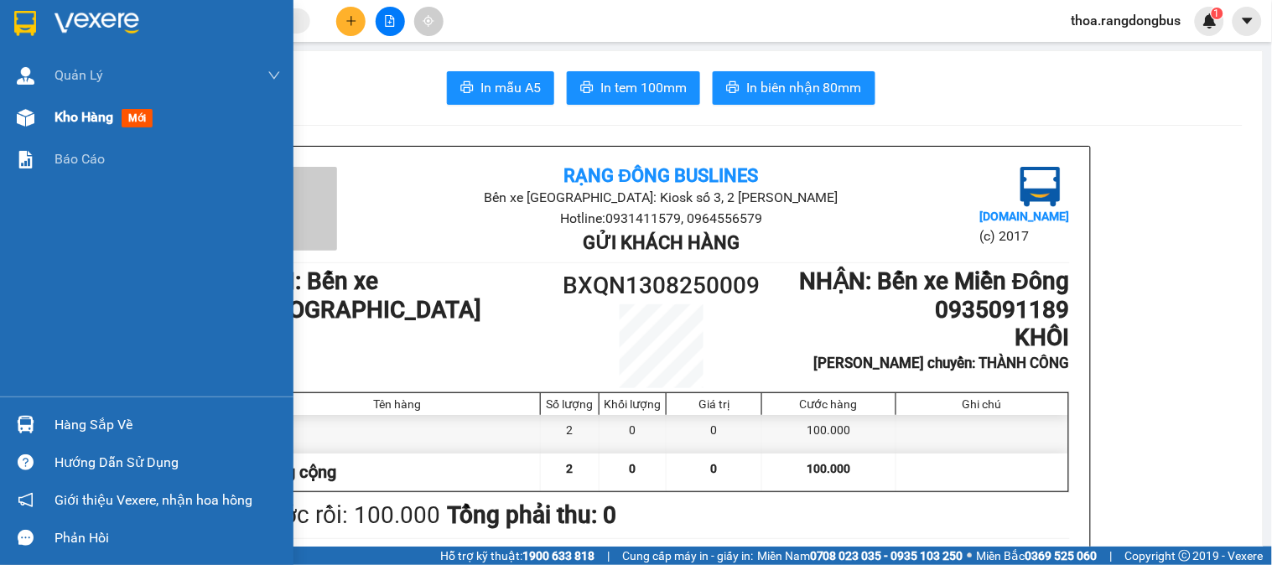
click at [88, 115] on span "Kho hàng" at bounding box center [84, 117] width 59 height 16
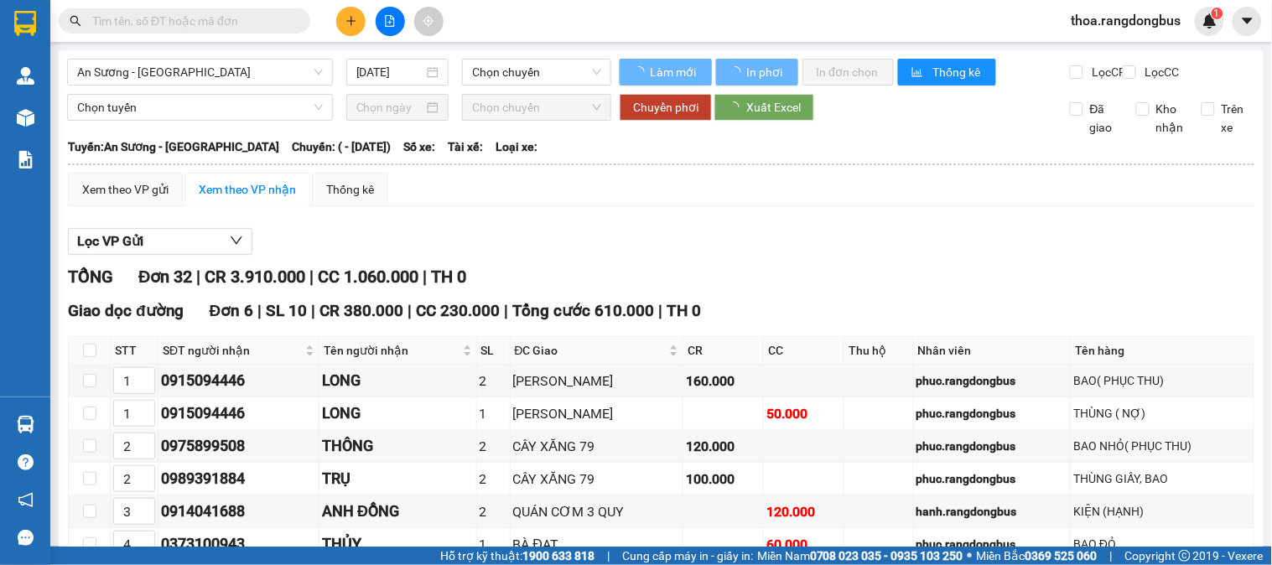
type input "07/03/2023"
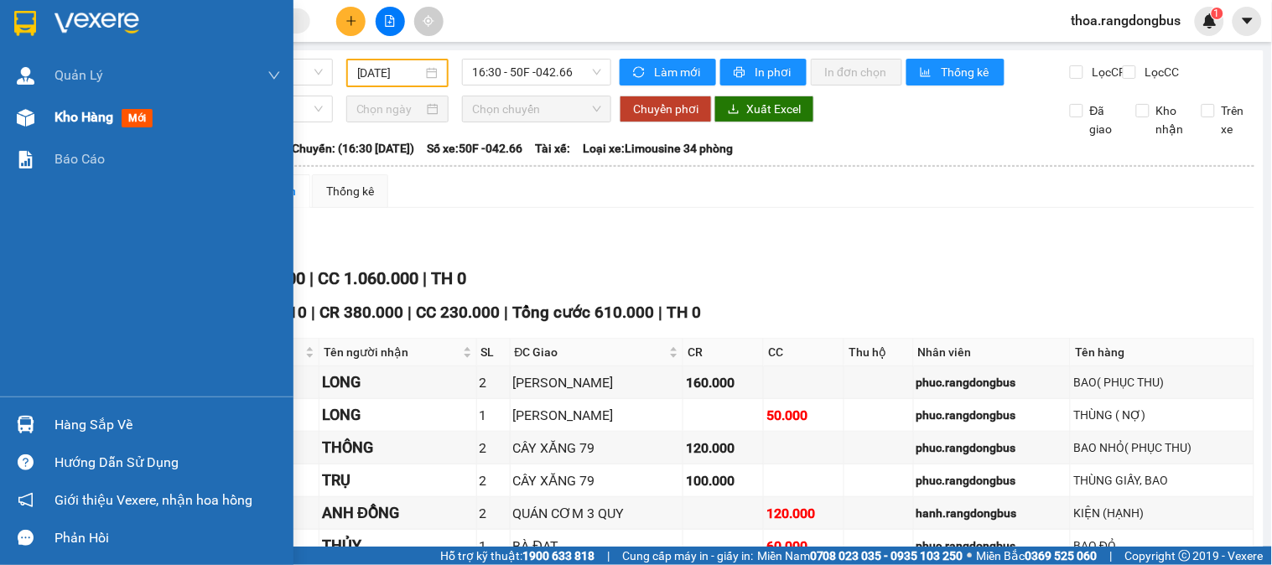
click at [61, 113] on span "Kho hàng" at bounding box center [84, 117] width 59 height 16
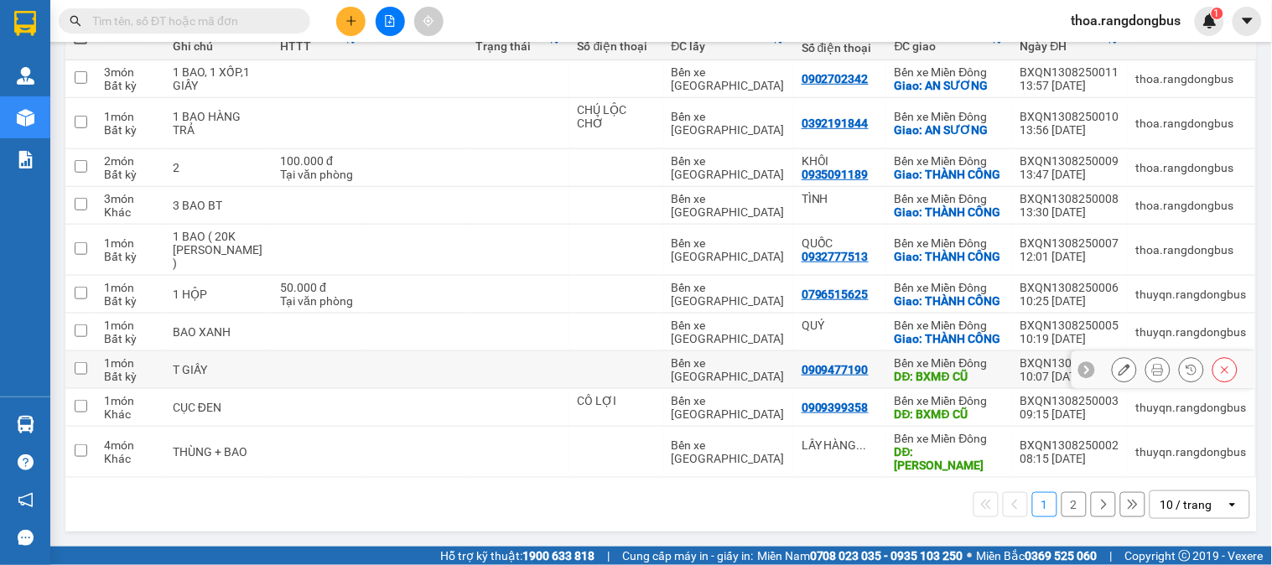
scroll to position [155, 0]
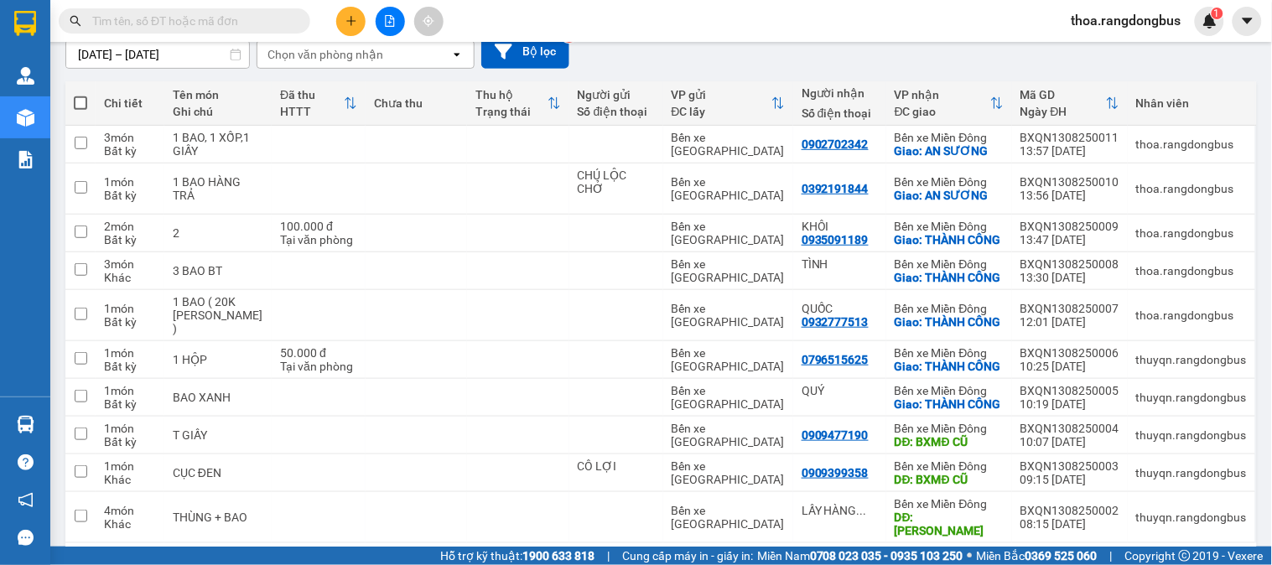
click at [74, 98] on span at bounding box center [80, 102] width 13 height 13
click at [80, 95] on input "checkbox" at bounding box center [80, 95] width 0 height 0
checkbox input "true"
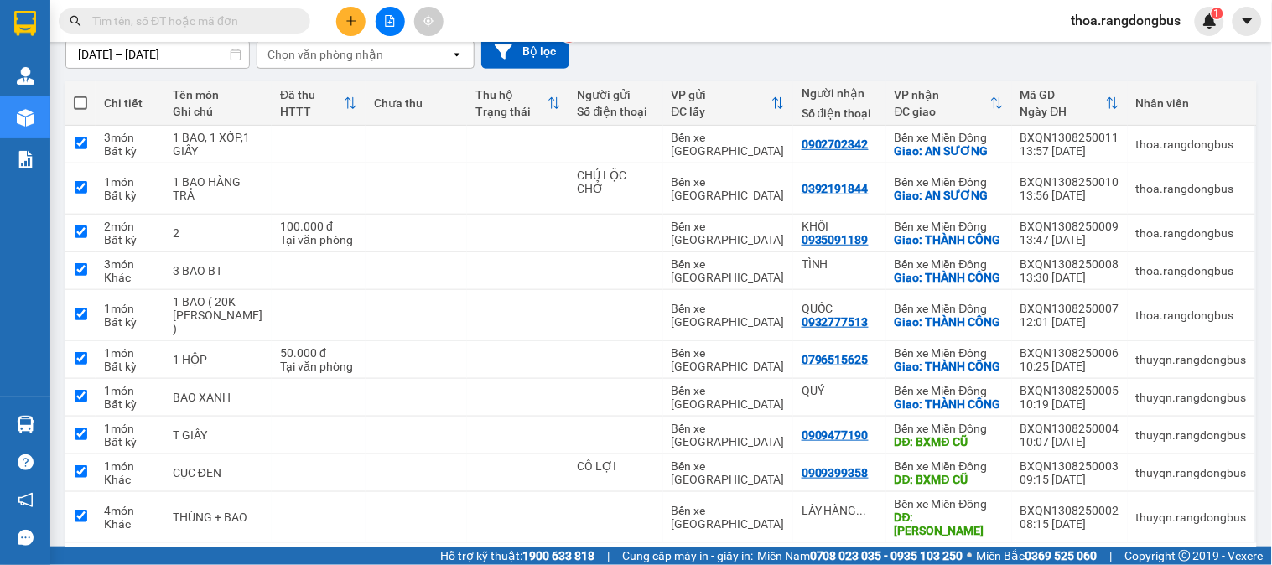
checkbox input "true"
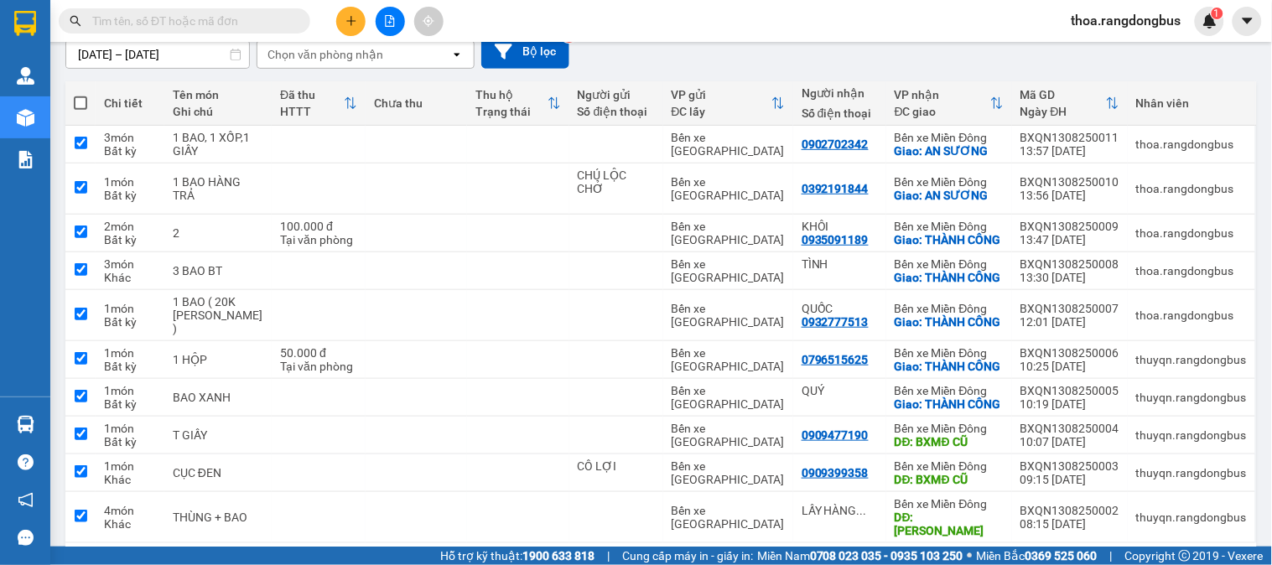
checkbox input "true"
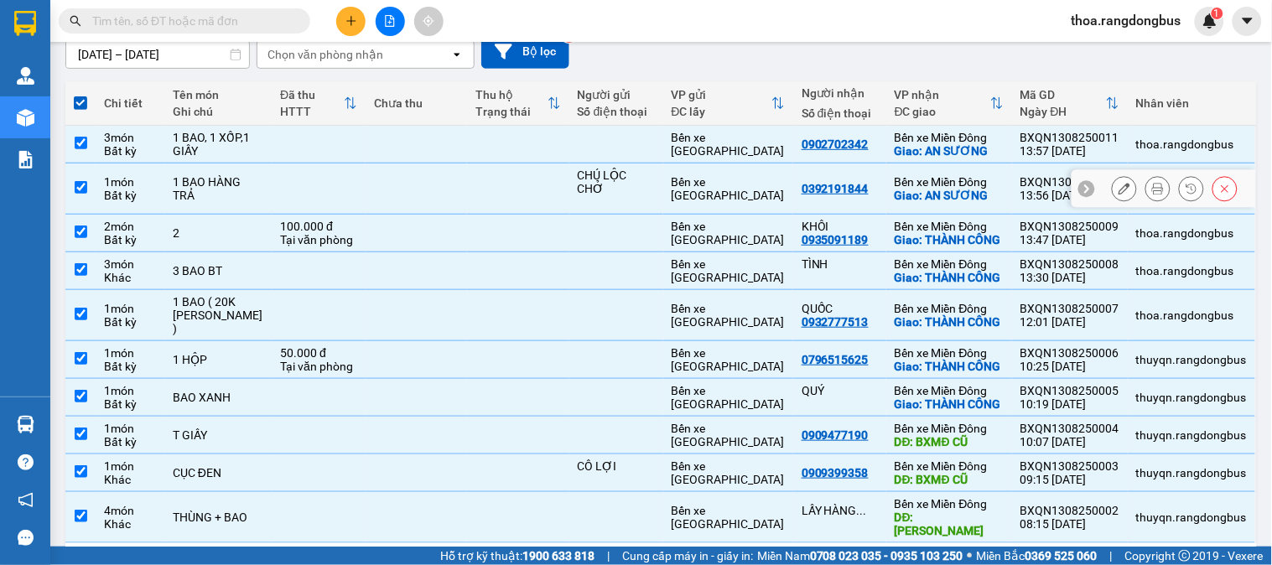
scroll to position [248, 0]
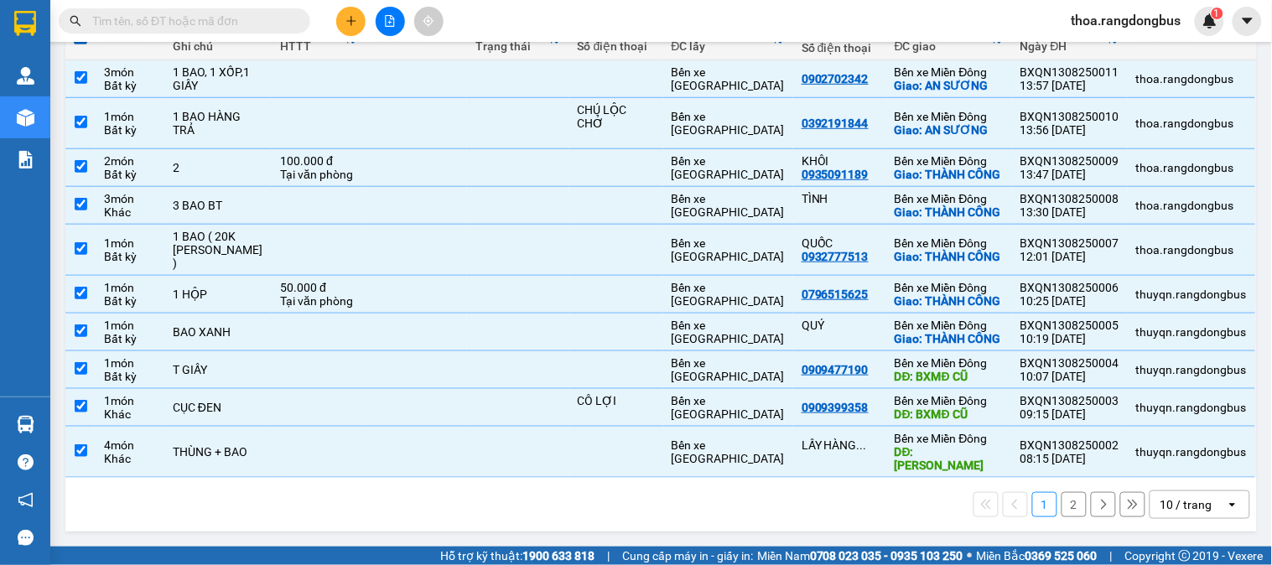
click at [1062, 501] on button "2" at bounding box center [1074, 504] width 25 height 25
checkbox input "false"
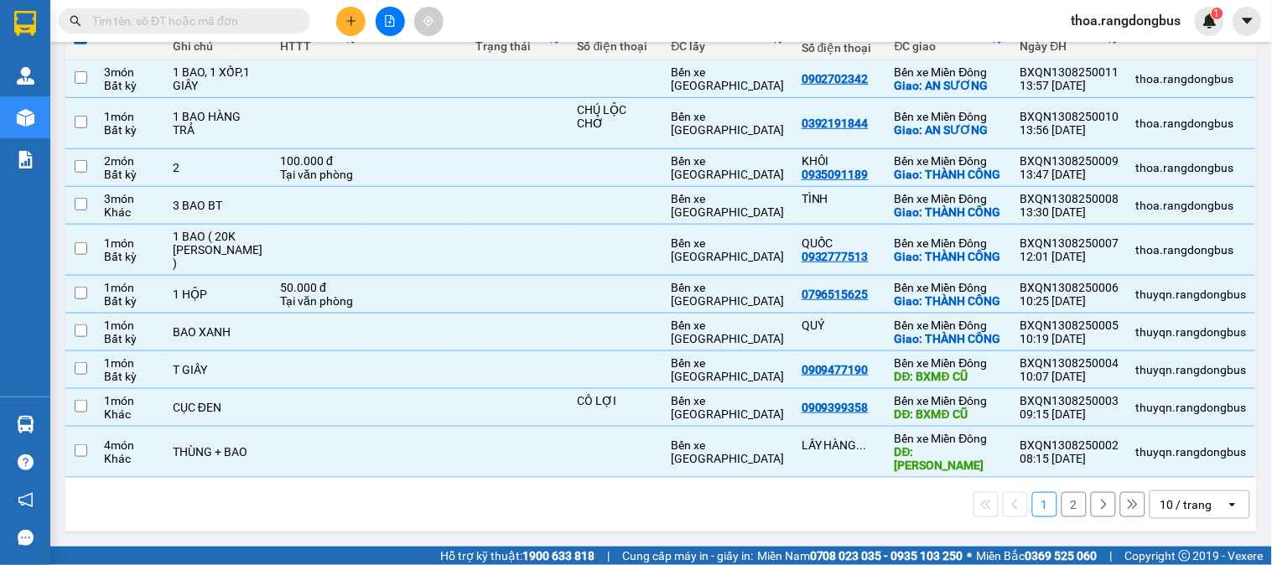
checkbox input "false"
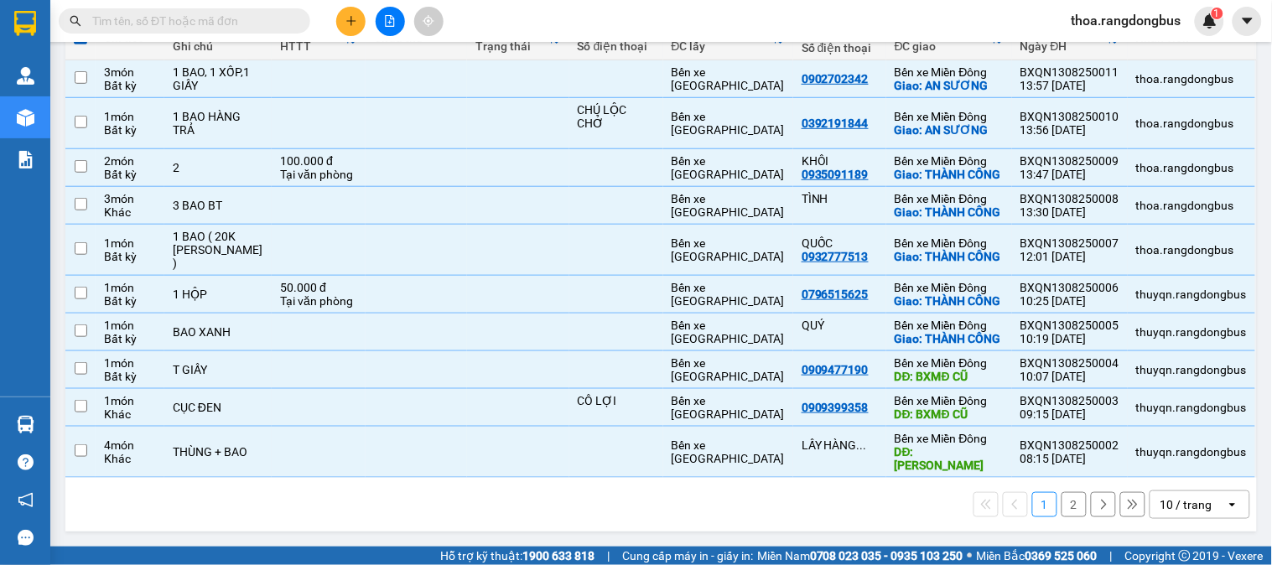
checkbox input "false"
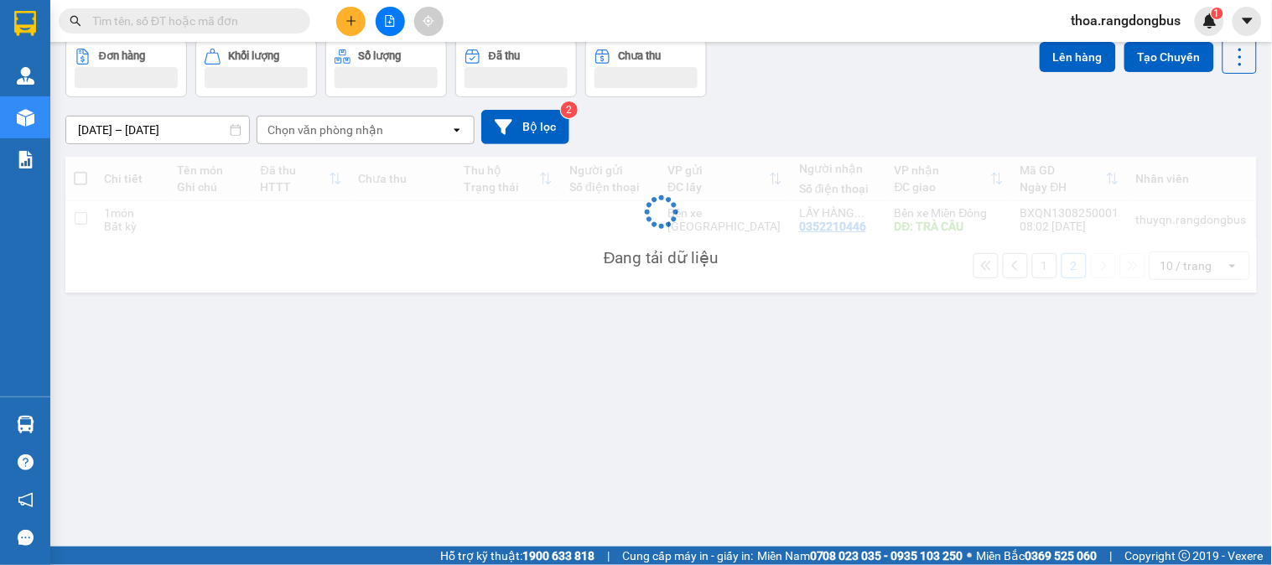
scroll to position [77, 0]
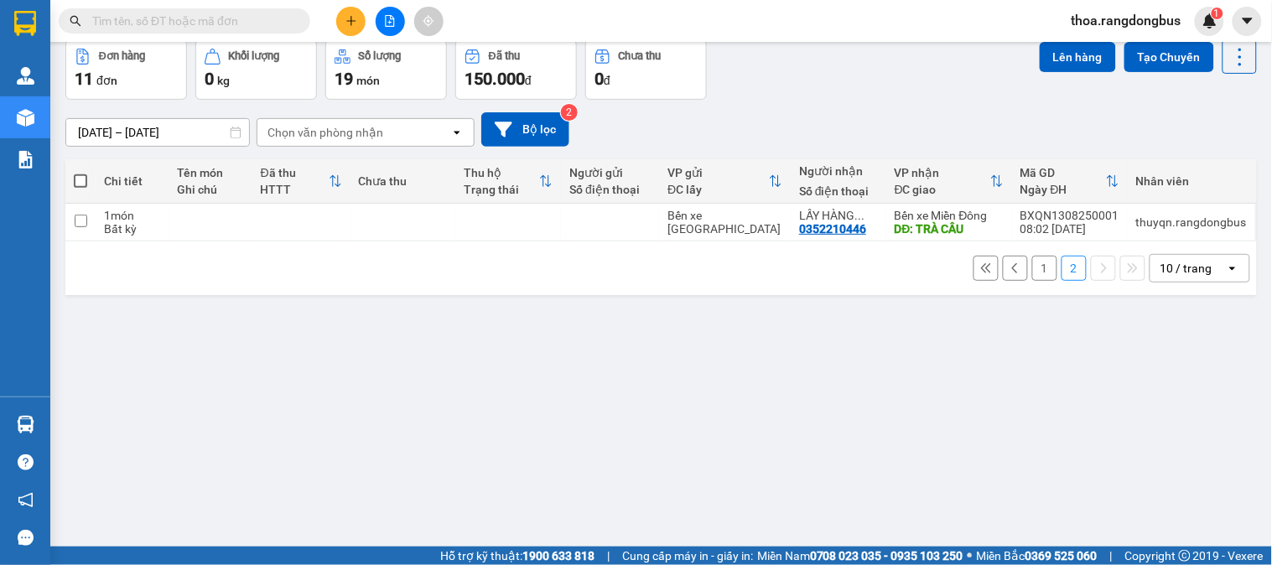
click at [81, 174] on span at bounding box center [80, 180] width 13 height 13
click at [80, 173] on input "checkbox" at bounding box center [80, 173] width 0 height 0
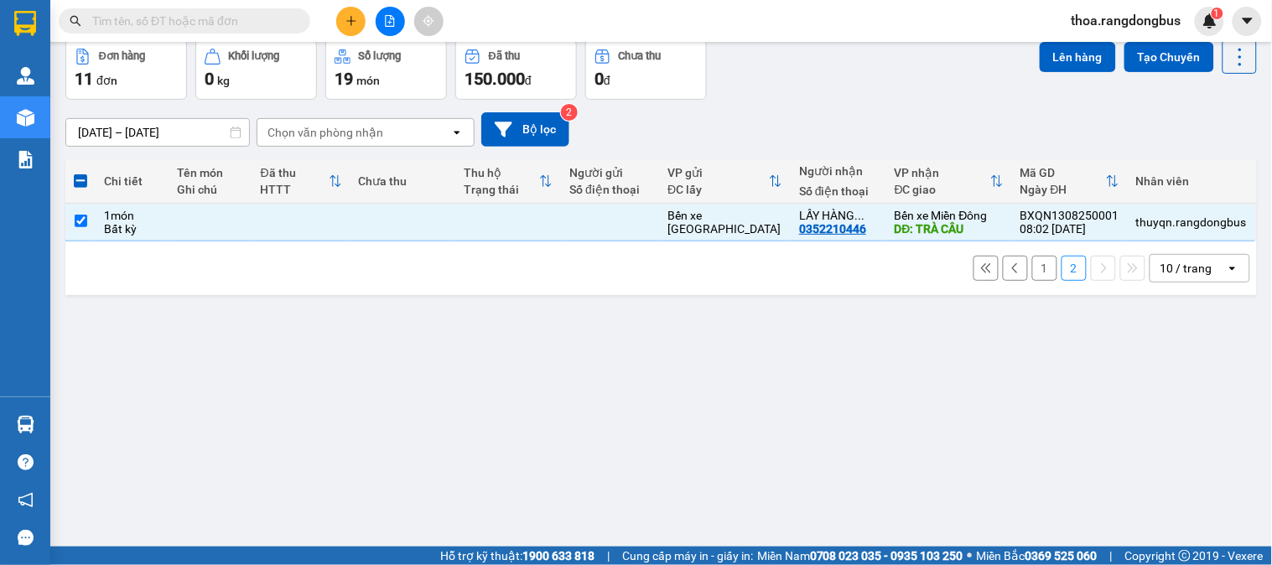
click at [1032, 264] on button "1" at bounding box center [1044, 268] width 25 height 25
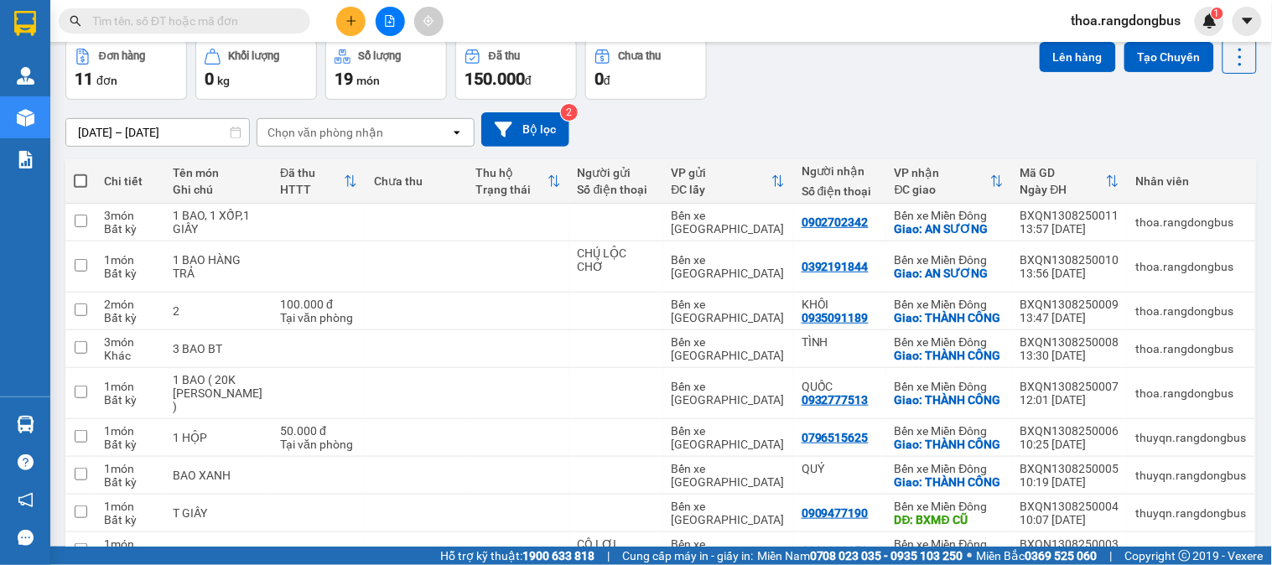
click at [80, 179] on span at bounding box center [80, 180] width 13 height 13
click at [80, 173] on input "checkbox" at bounding box center [80, 173] width 0 height 0
checkbox input "true"
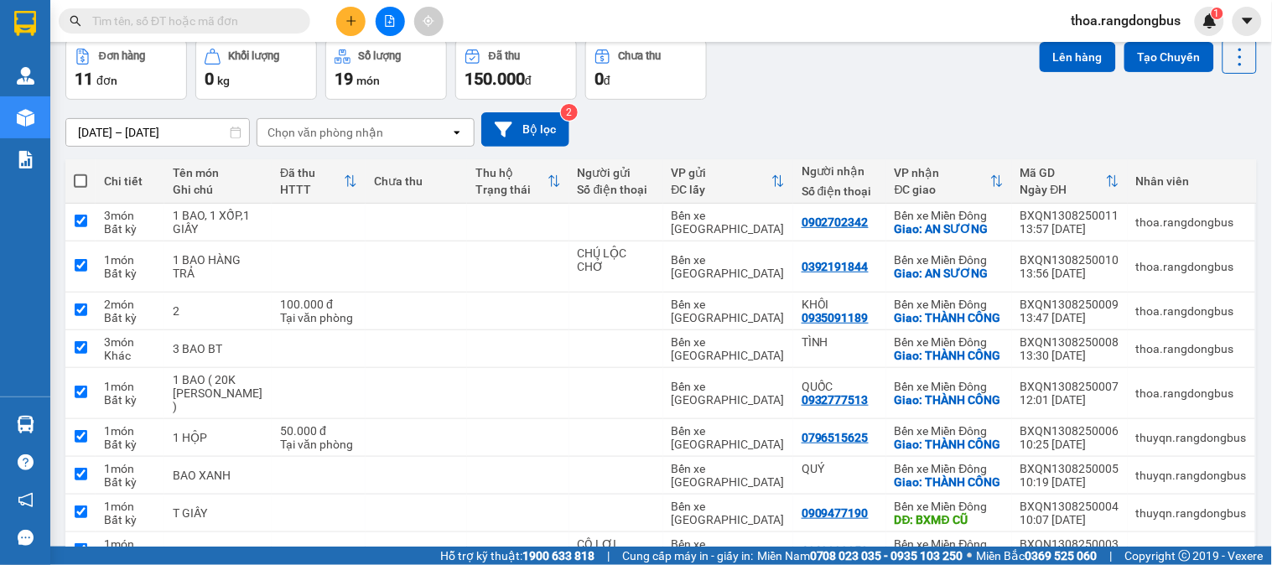
checkbox input "true"
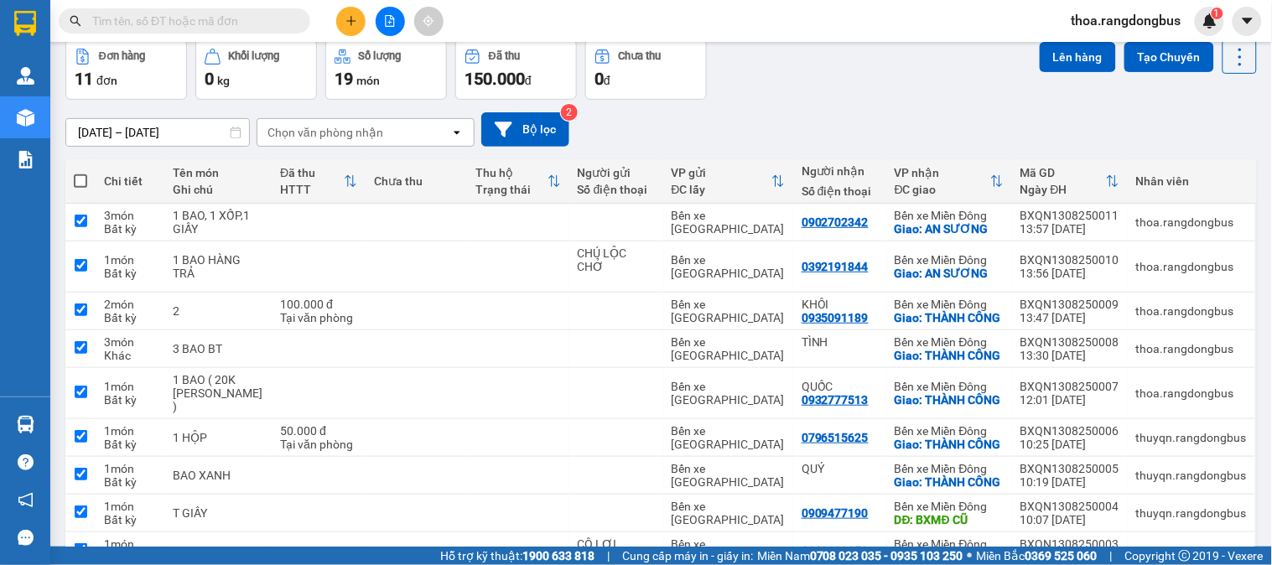
checkbox input "true"
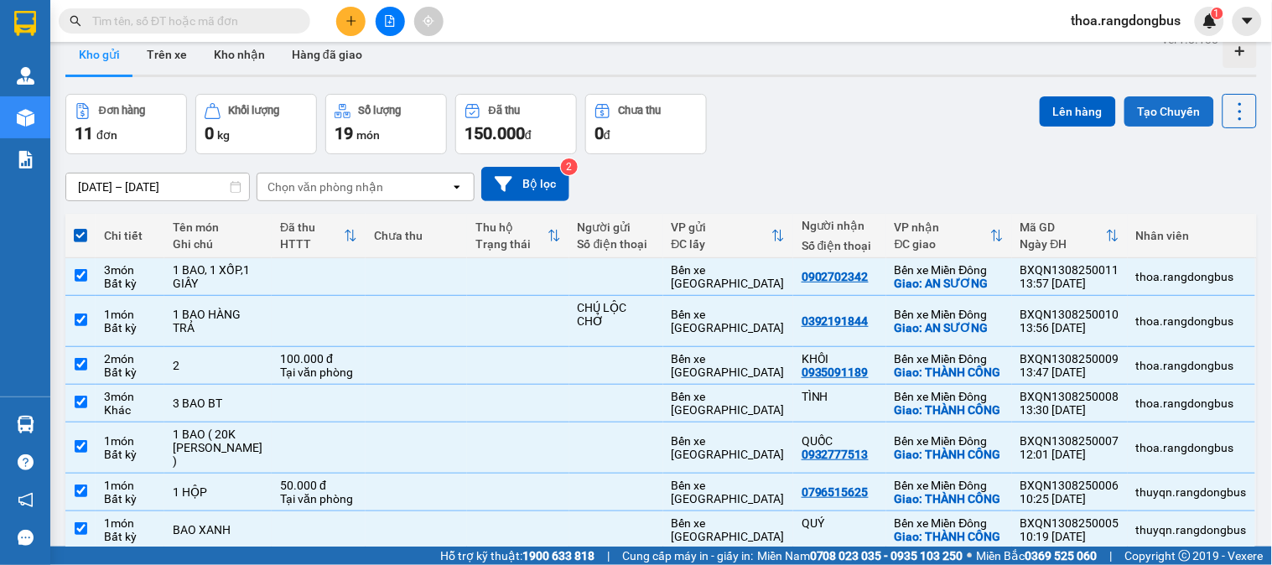
scroll to position [0, 0]
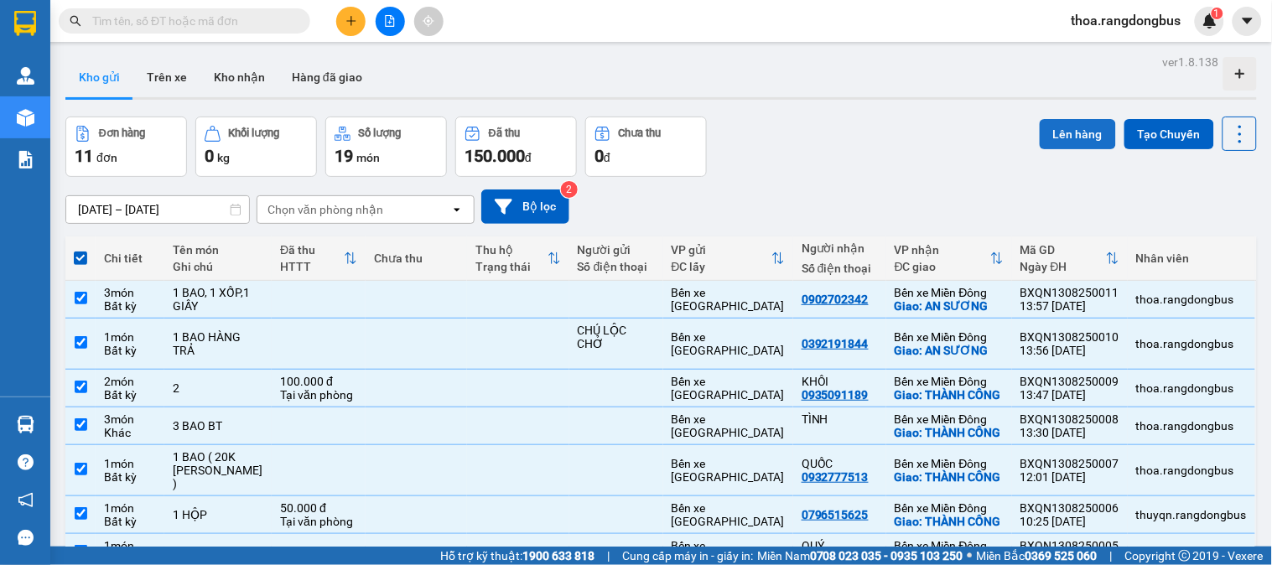
click at [1078, 129] on button "Lên hàng" at bounding box center [1078, 134] width 76 height 30
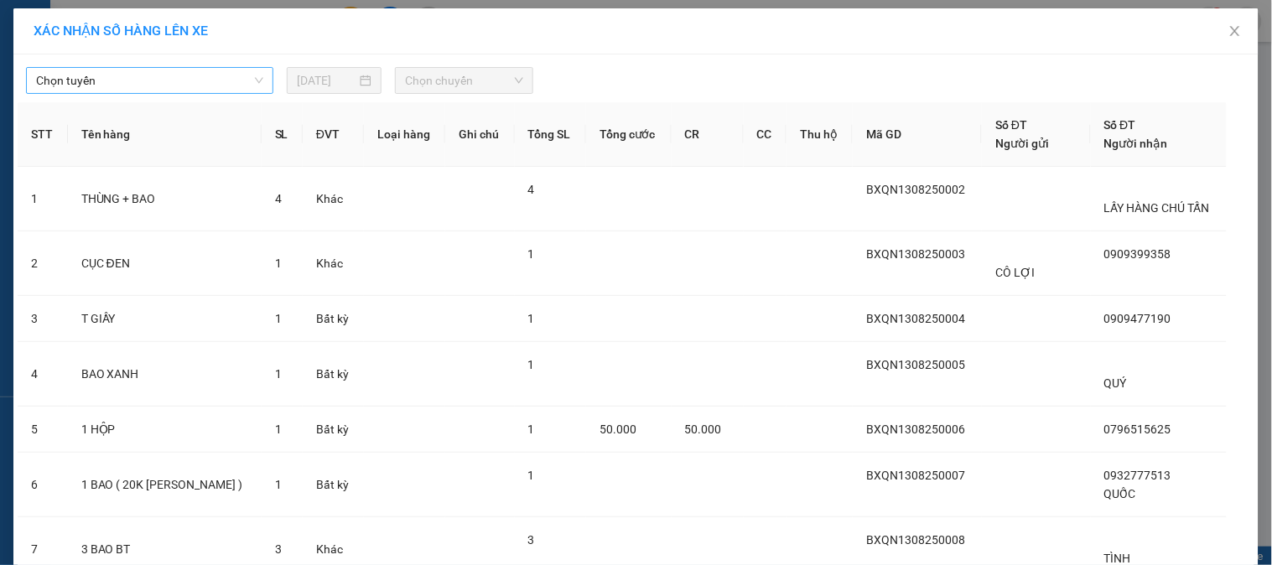
click at [106, 80] on span "Chọn tuyến" at bounding box center [149, 80] width 227 height 25
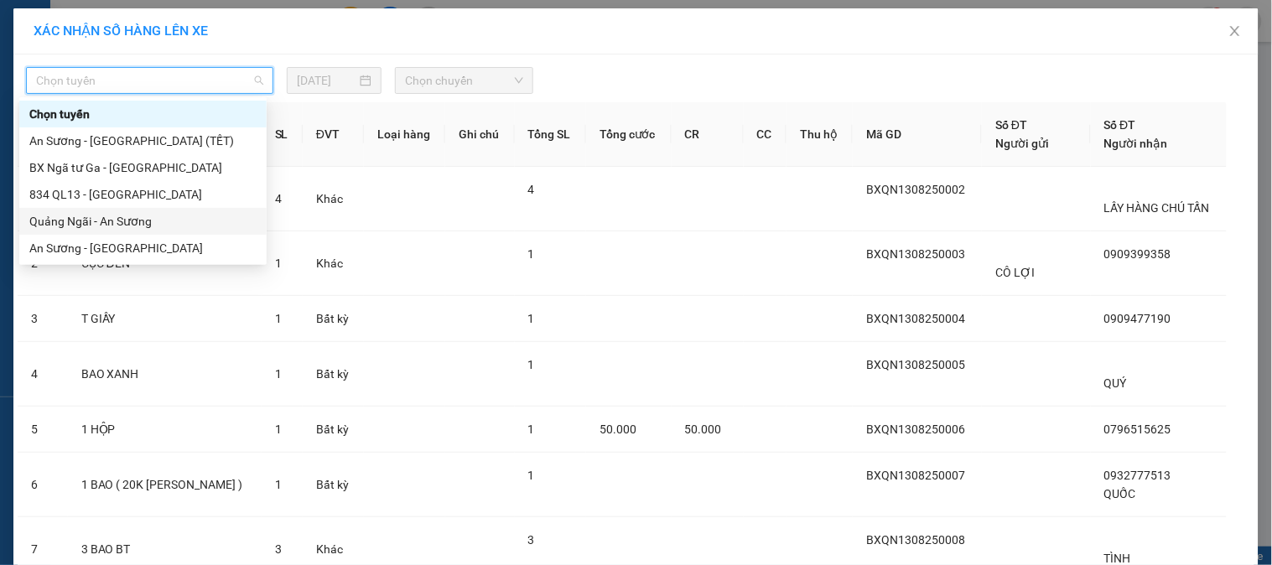
click at [79, 223] on div "Quảng Ngãi - An Sương" at bounding box center [142, 221] width 227 height 18
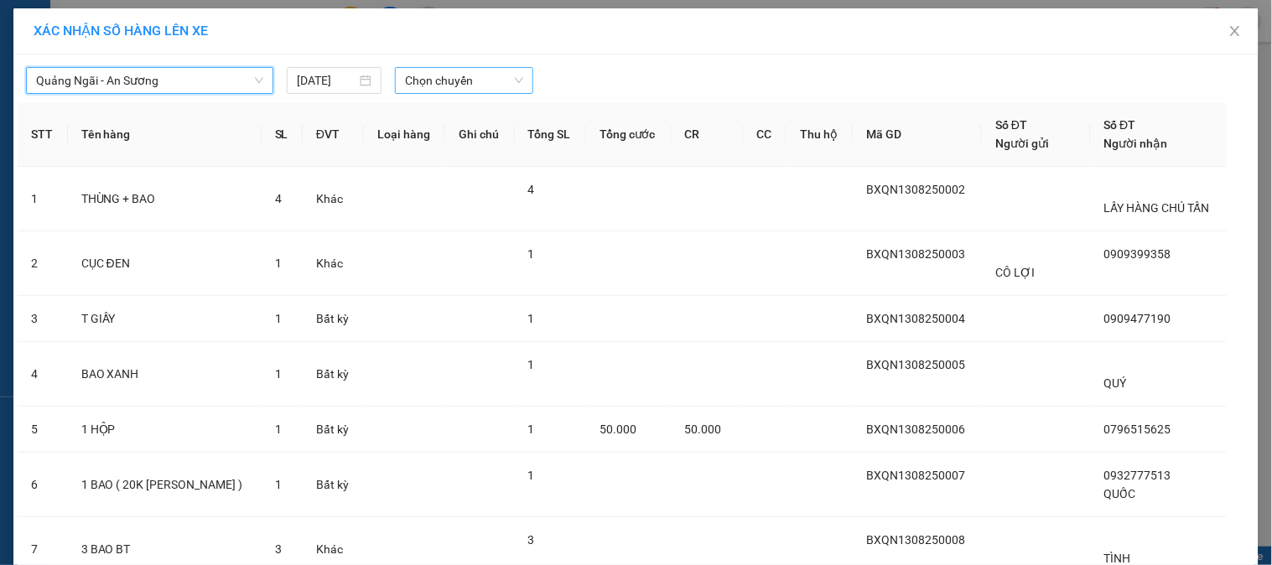
click at [418, 79] on span "Chọn chuyến" at bounding box center [464, 80] width 118 height 25
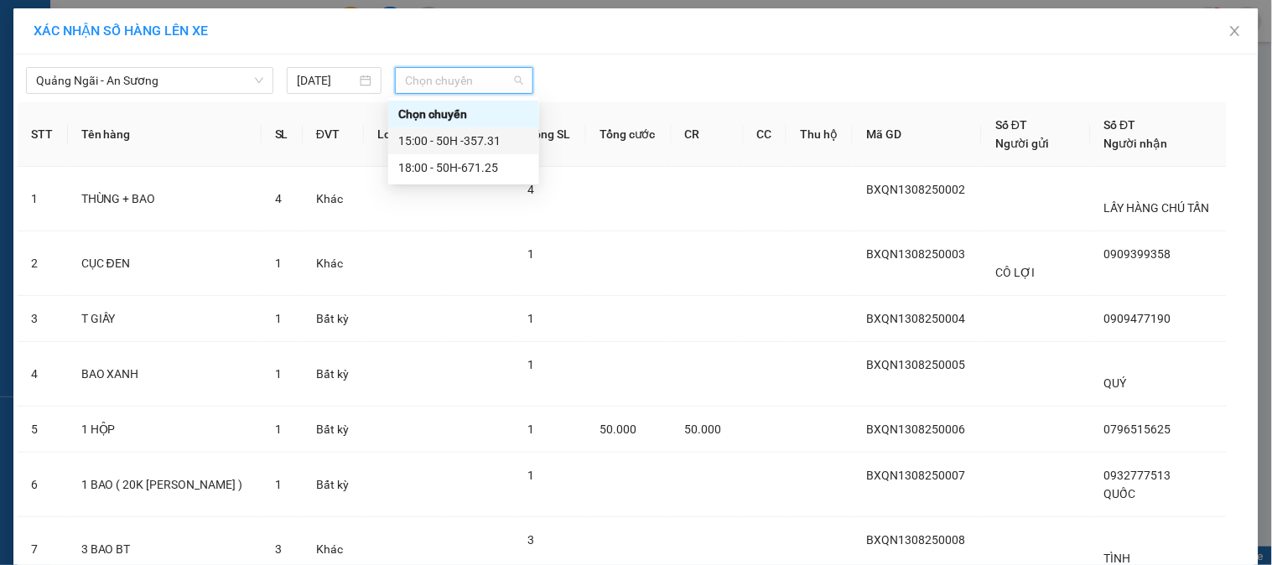
click at [430, 138] on div "15:00 - 50H -357.31" at bounding box center [463, 141] width 131 height 18
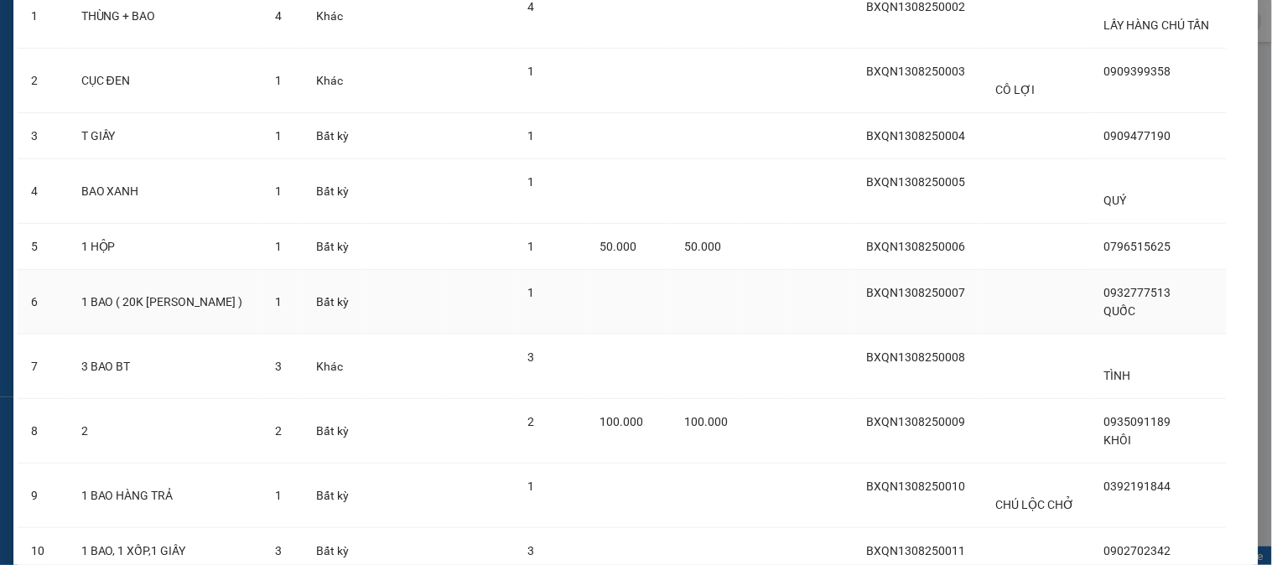
scroll to position [324, 0]
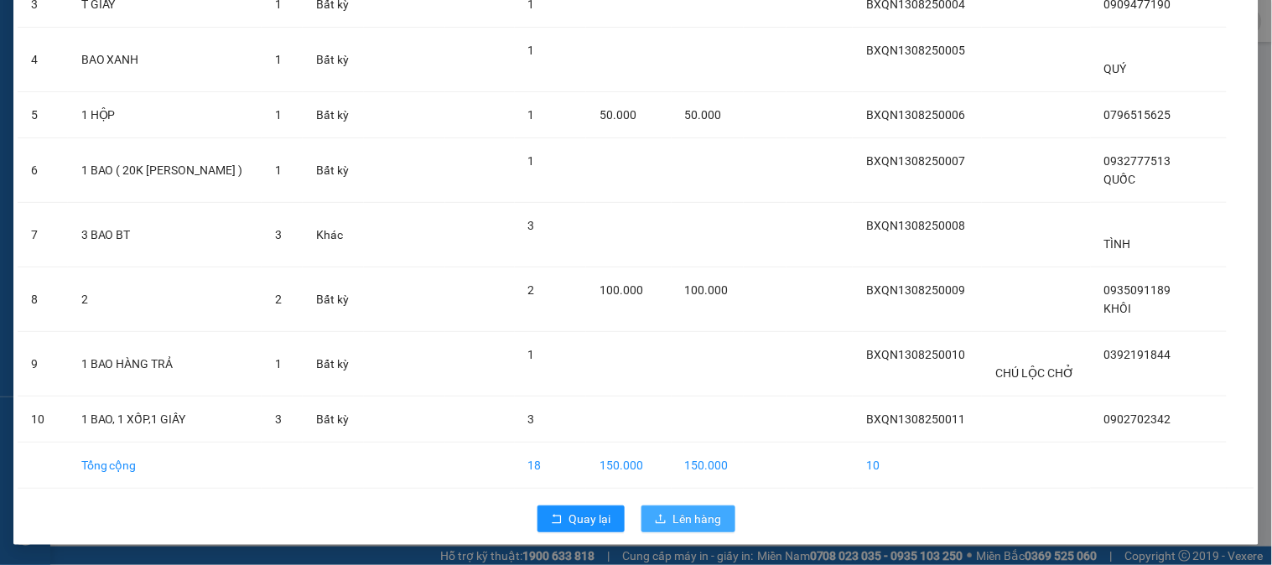
click at [698, 517] on span "Lên hàng" at bounding box center [697, 519] width 49 height 18
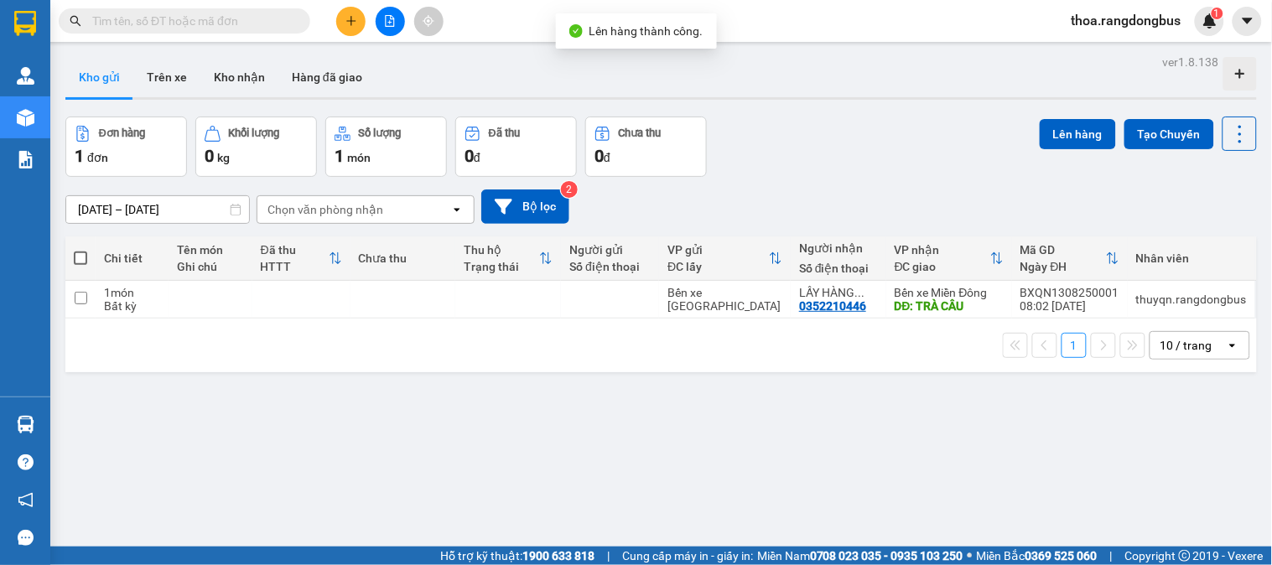
click at [84, 255] on span at bounding box center [80, 258] width 13 height 13
click at [80, 250] on input "checkbox" at bounding box center [80, 250] width 0 height 0
checkbox input "true"
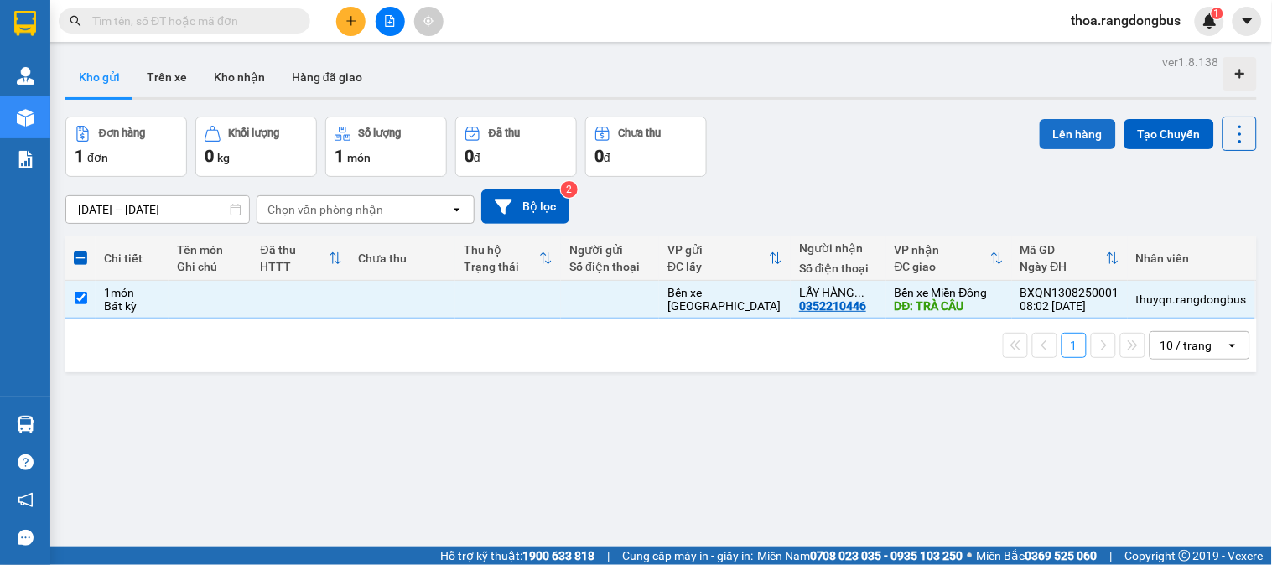
click at [1050, 136] on button "Lên hàng" at bounding box center [1078, 134] width 76 height 30
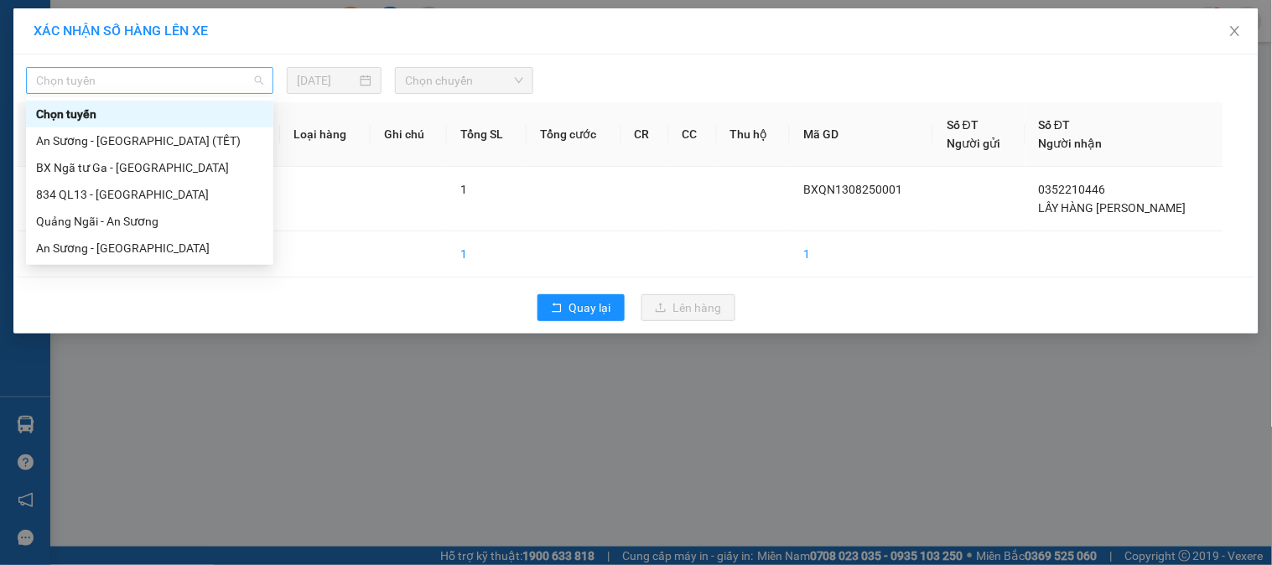
click at [141, 84] on span "Chọn tuyến" at bounding box center [149, 80] width 227 height 25
click at [119, 221] on div "Quảng Ngãi - An Sương" at bounding box center [149, 221] width 227 height 18
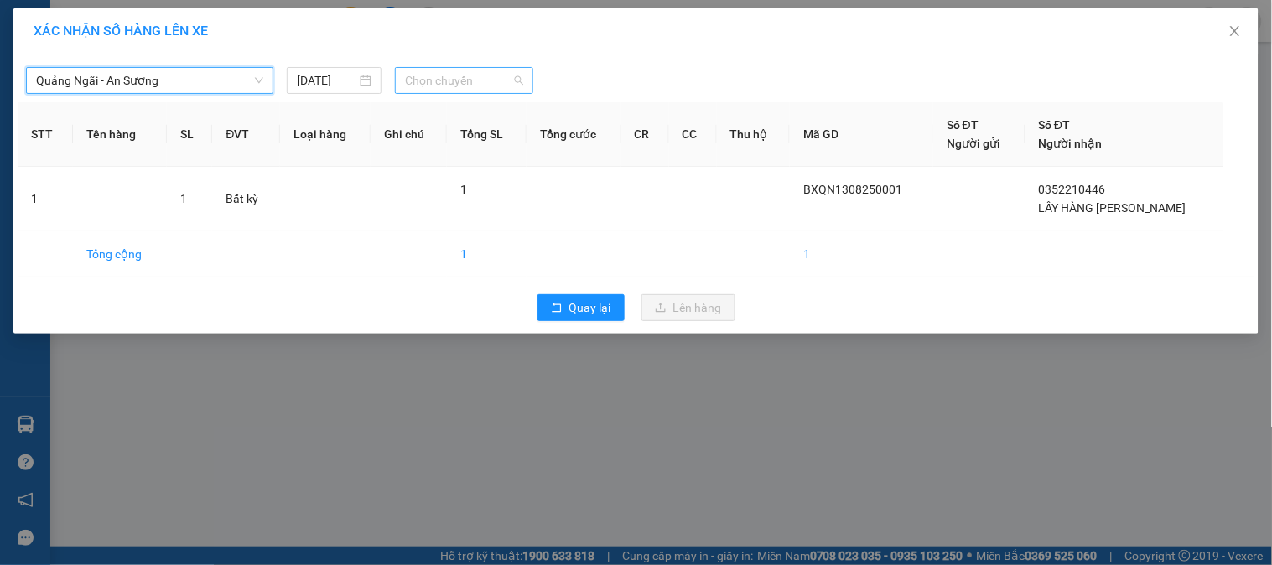
click at [471, 74] on span "Chọn chuyến" at bounding box center [464, 80] width 118 height 25
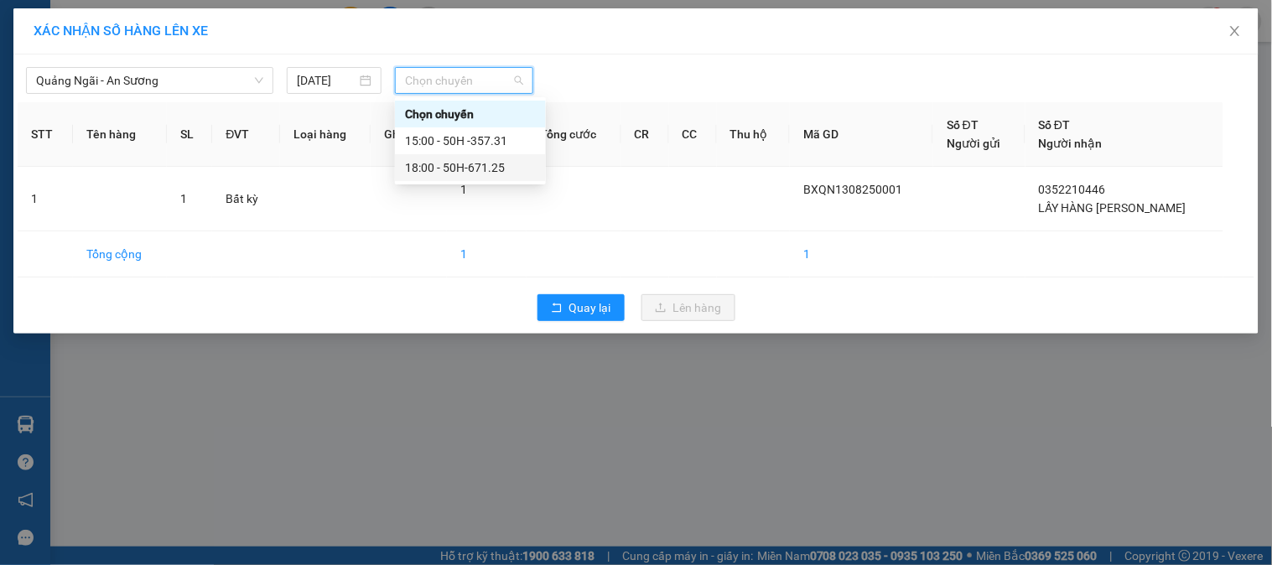
click at [489, 168] on div "18:00 - 50H-671.25" at bounding box center [470, 167] width 131 height 18
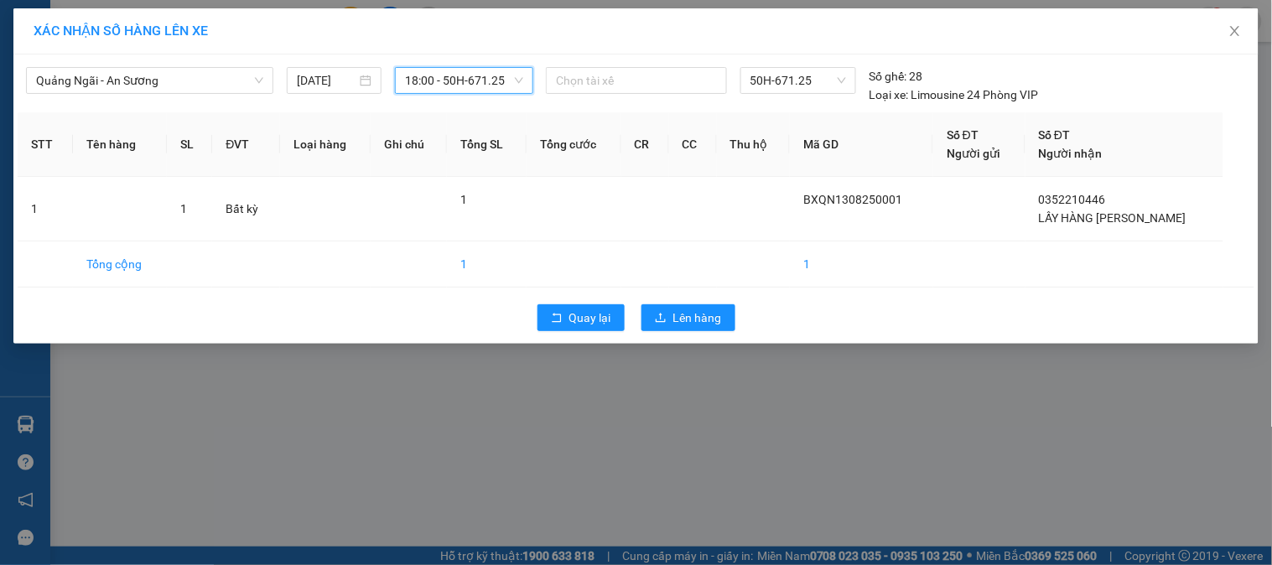
click at [433, 88] on span "18:00 - 50H-671.25" at bounding box center [464, 80] width 118 height 25
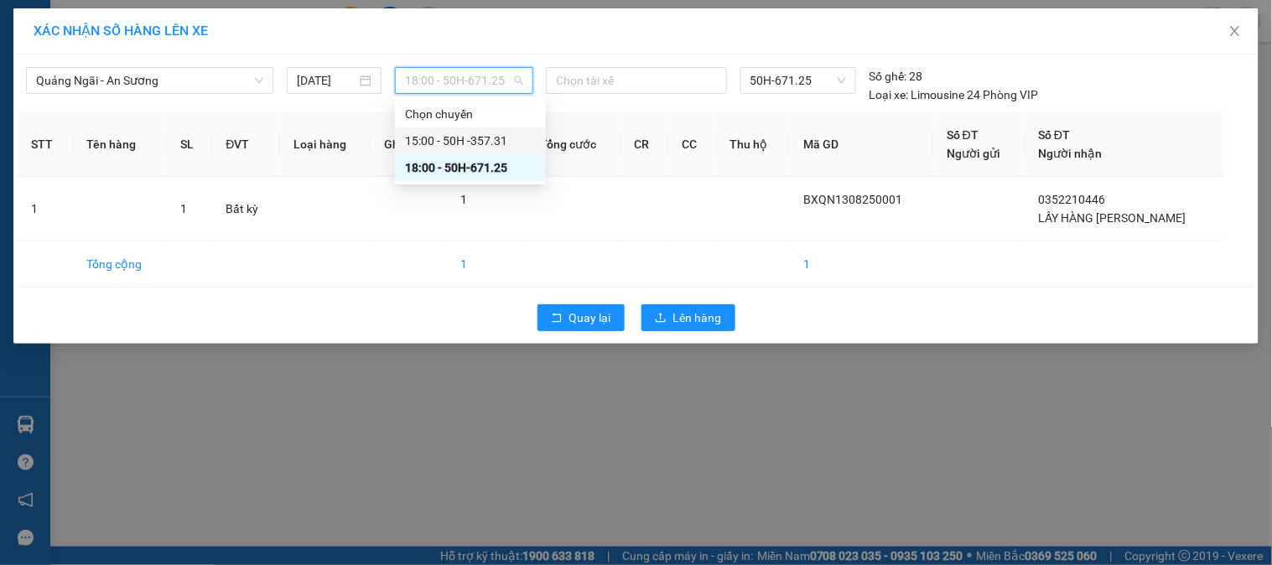
click at [459, 138] on div "15:00 - 50H -357.31" at bounding box center [470, 141] width 131 height 18
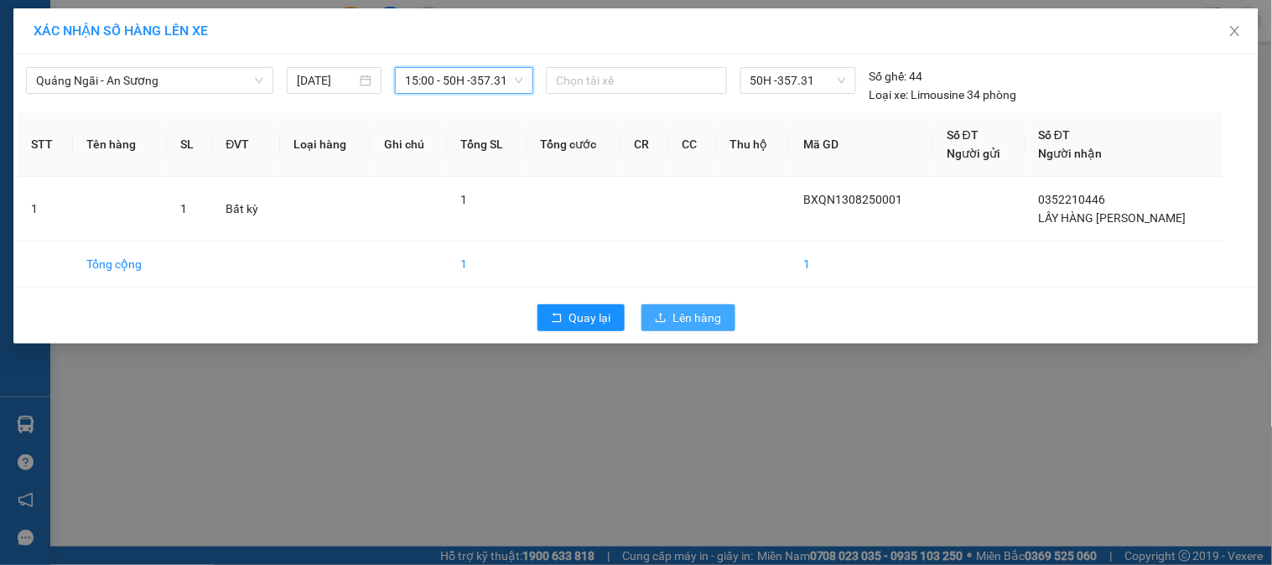
click at [677, 320] on span "Lên hàng" at bounding box center [697, 318] width 49 height 18
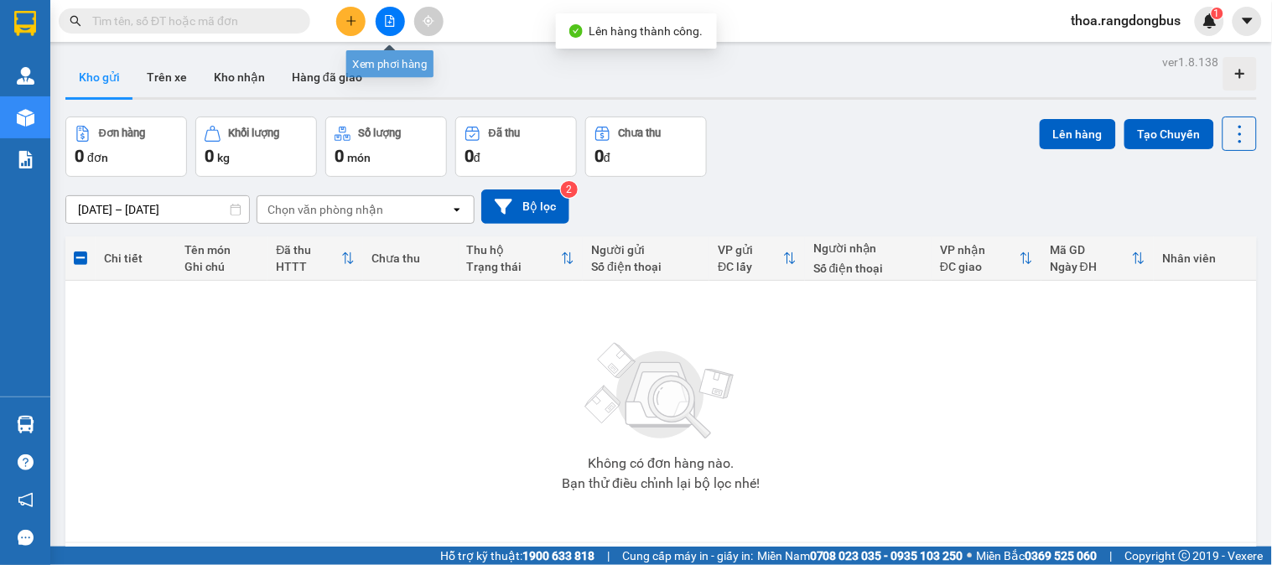
click at [390, 22] on icon "file-add" at bounding box center [390, 21] width 9 height 12
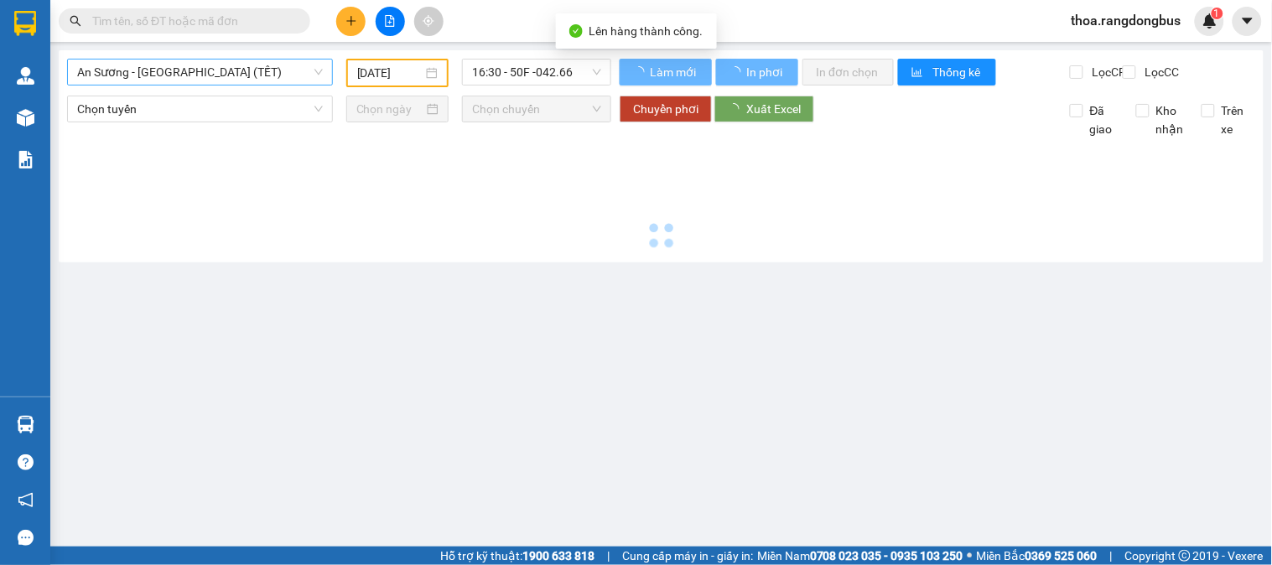
type input "13/08/2025"
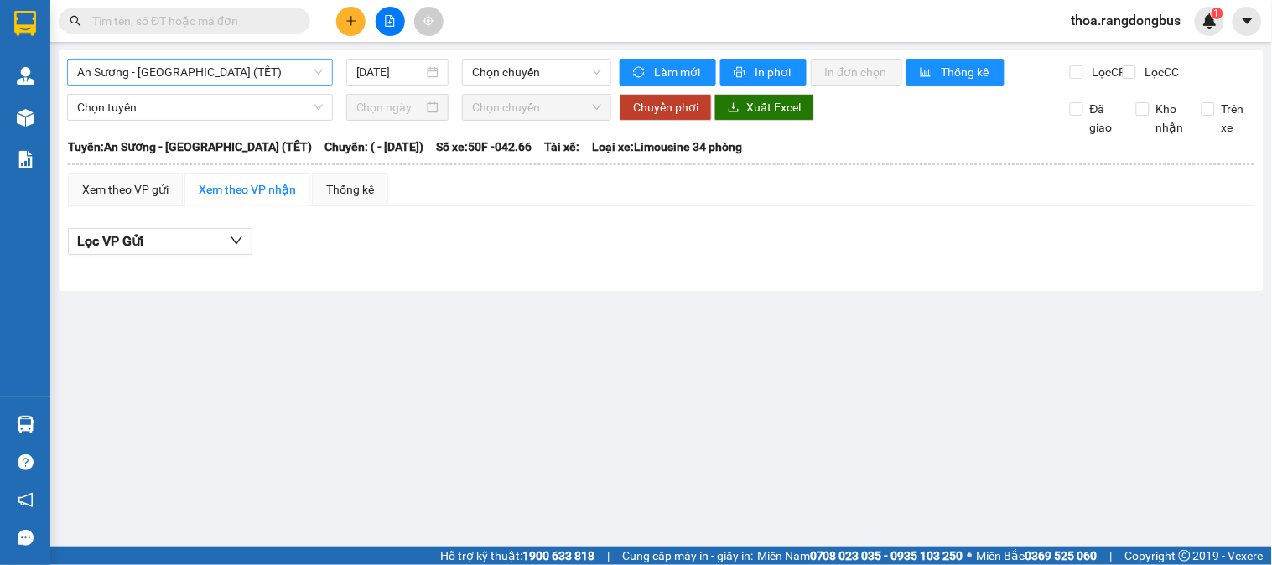
click at [103, 73] on span "An Sương - Quảng Ngãi (TẾT)" at bounding box center [200, 72] width 246 height 25
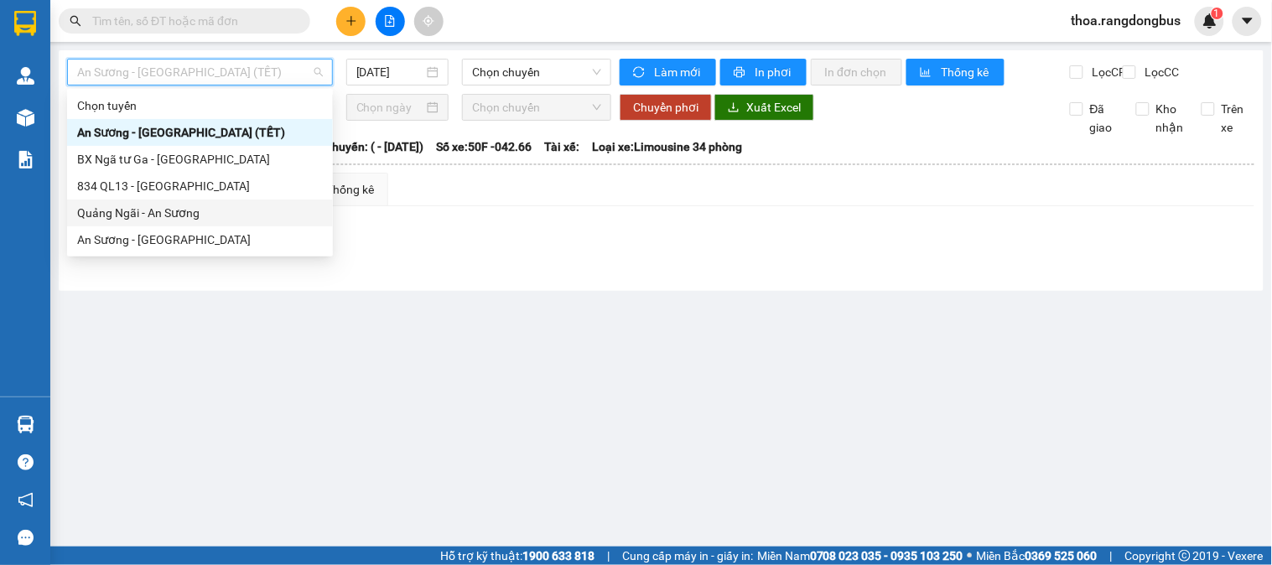
click at [103, 213] on div "Quảng Ngãi - An Sương" at bounding box center [200, 213] width 246 height 18
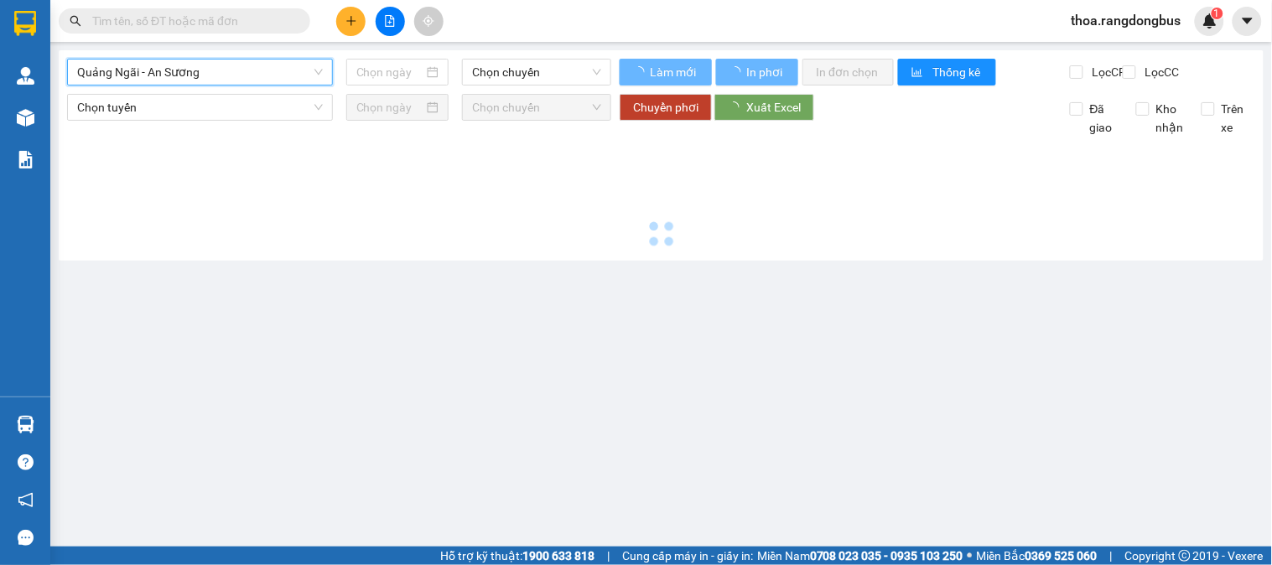
type input "13/08/2025"
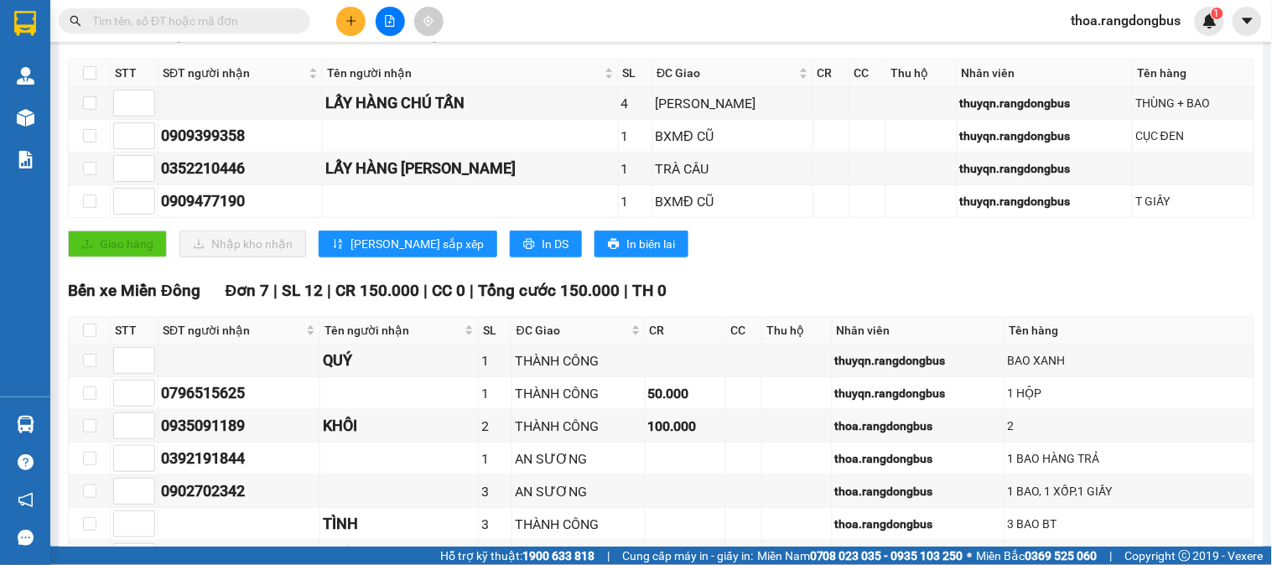
scroll to position [279, 0]
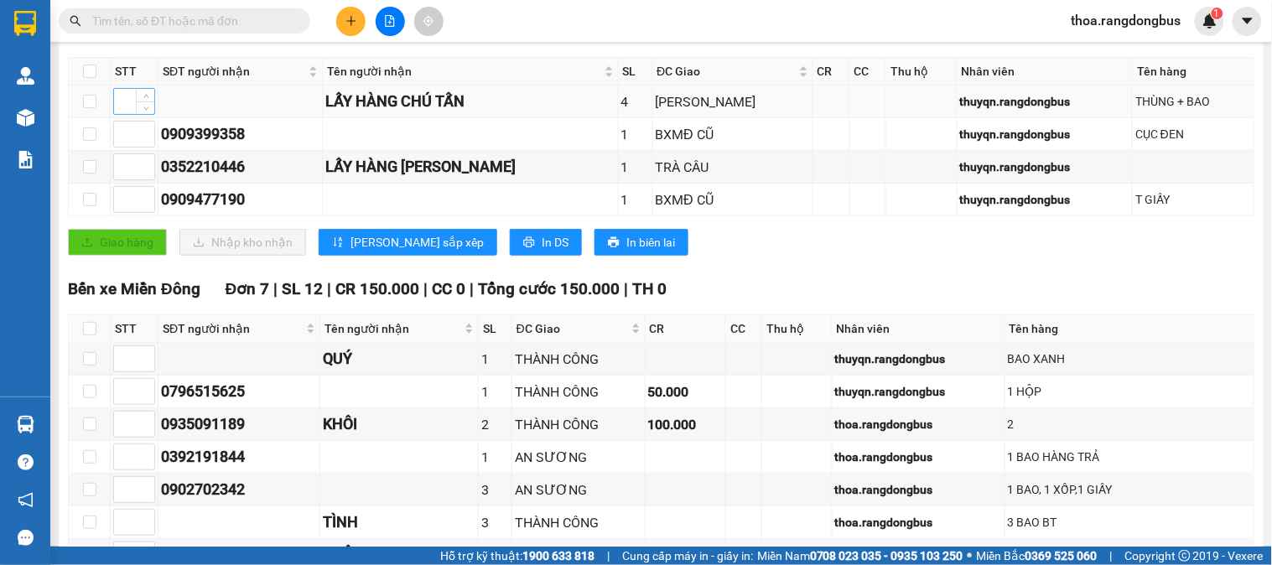
click at [127, 113] on input at bounding box center [134, 101] width 40 height 25
type input "1"
click at [126, 147] on input at bounding box center [134, 134] width 40 height 25
type input "3"
click at [131, 179] on input at bounding box center [134, 166] width 40 height 25
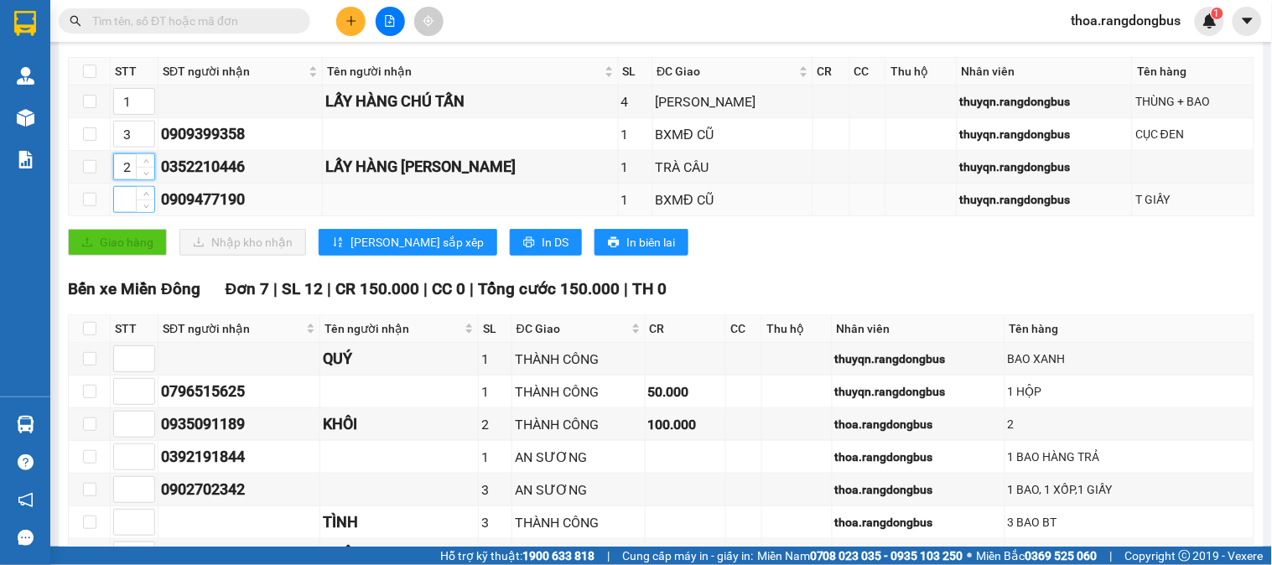
type input "2"
click at [127, 212] on input at bounding box center [134, 199] width 40 height 25
type input "3"
click at [376, 252] on span "Lưu sắp xếp" at bounding box center [416, 242] width 133 height 18
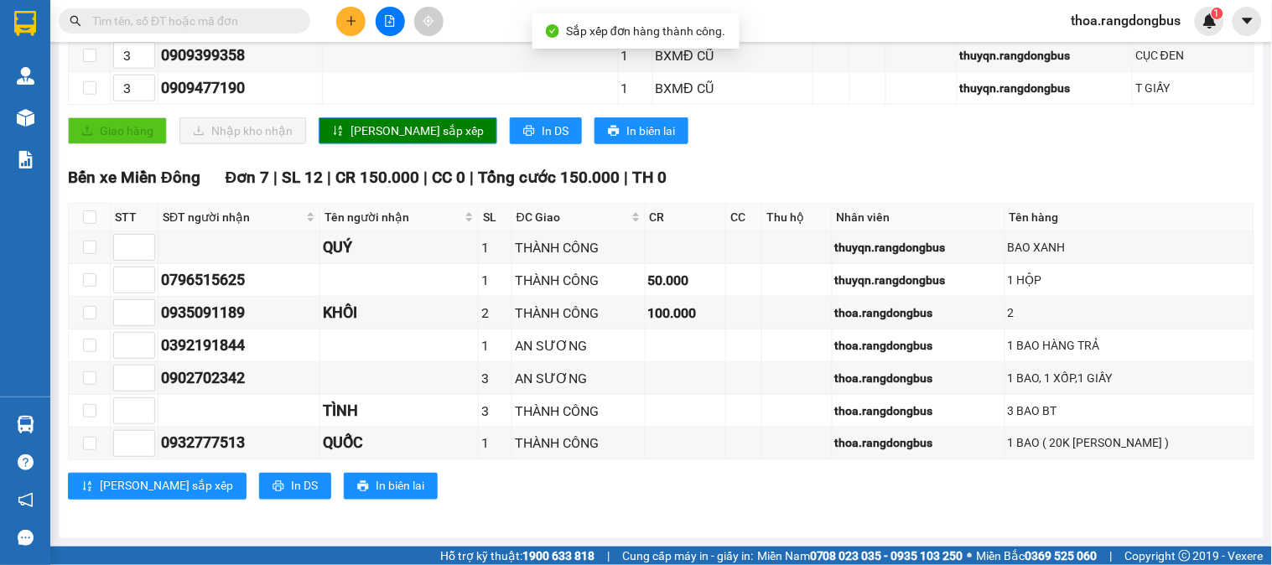
scroll to position [407, 0]
click at [123, 241] on input at bounding box center [134, 247] width 40 height 25
type input "1"
click at [118, 280] on input at bounding box center [134, 279] width 40 height 25
type input "2"
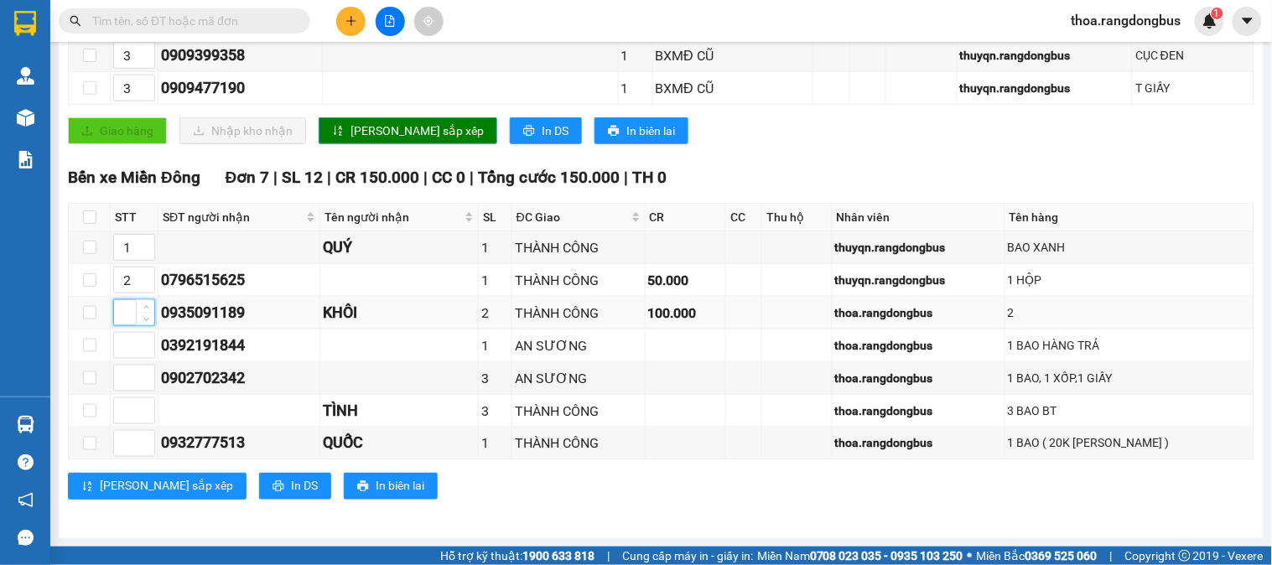
click at [121, 313] on input at bounding box center [134, 312] width 40 height 25
type input "2"
click at [121, 345] on input at bounding box center [134, 345] width 40 height 25
type input "3"
click at [119, 378] on input at bounding box center [134, 378] width 40 height 25
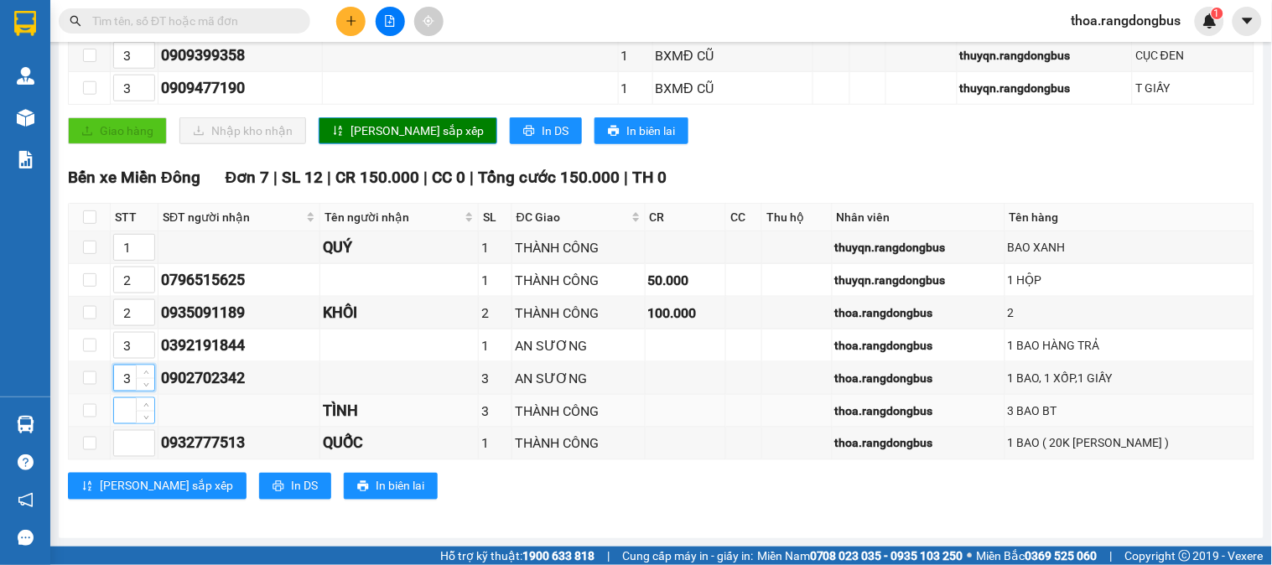
type input "3"
click at [127, 413] on input at bounding box center [134, 410] width 40 height 25
type input "1"
click at [122, 451] on input at bounding box center [134, 443] width 40 height 25
type input "1"
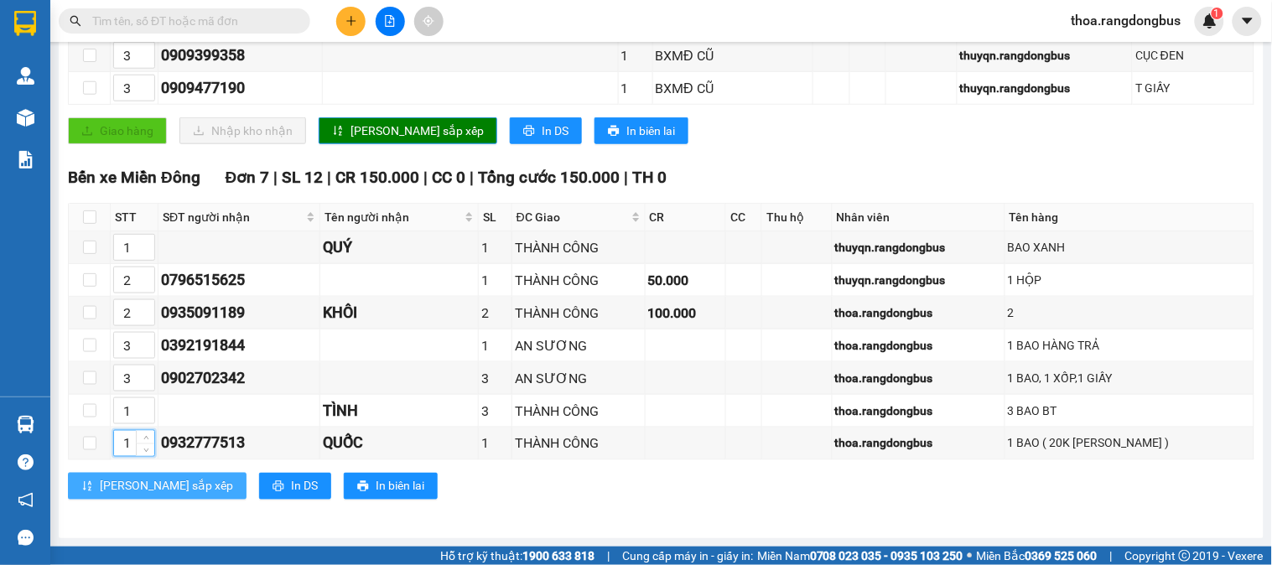
click at [119, 484] on span "Lưu sắp xếp" at bounding box center [166, 486] width 133 height 18
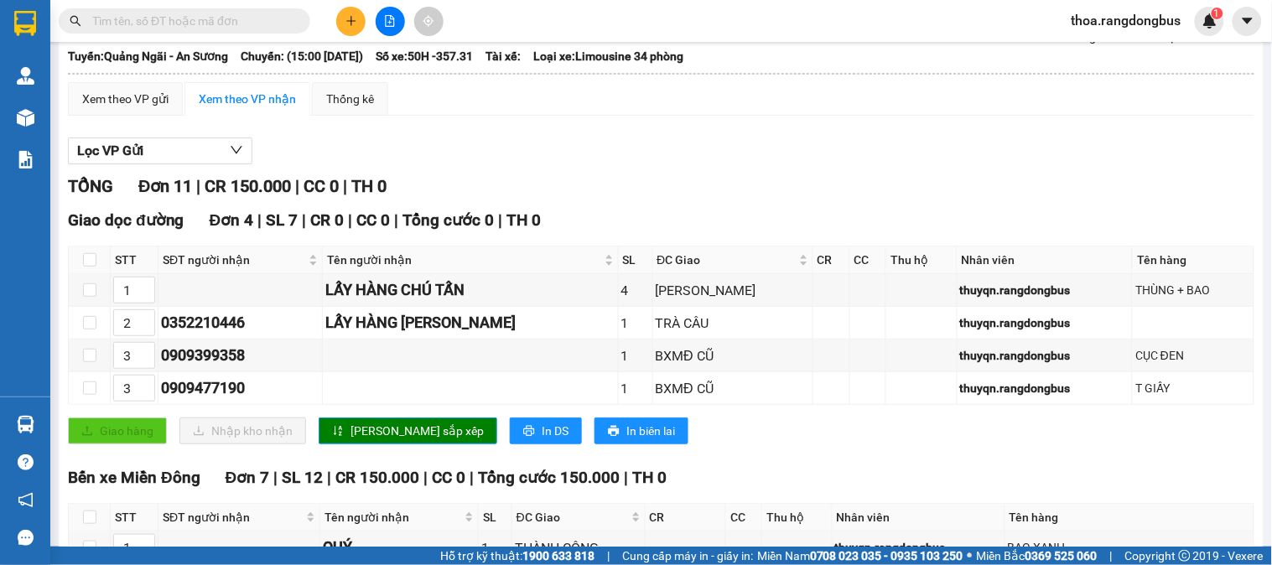
scroll to position [0, 0]
